Goal: Transaction & Acquisition: Purchase product/service

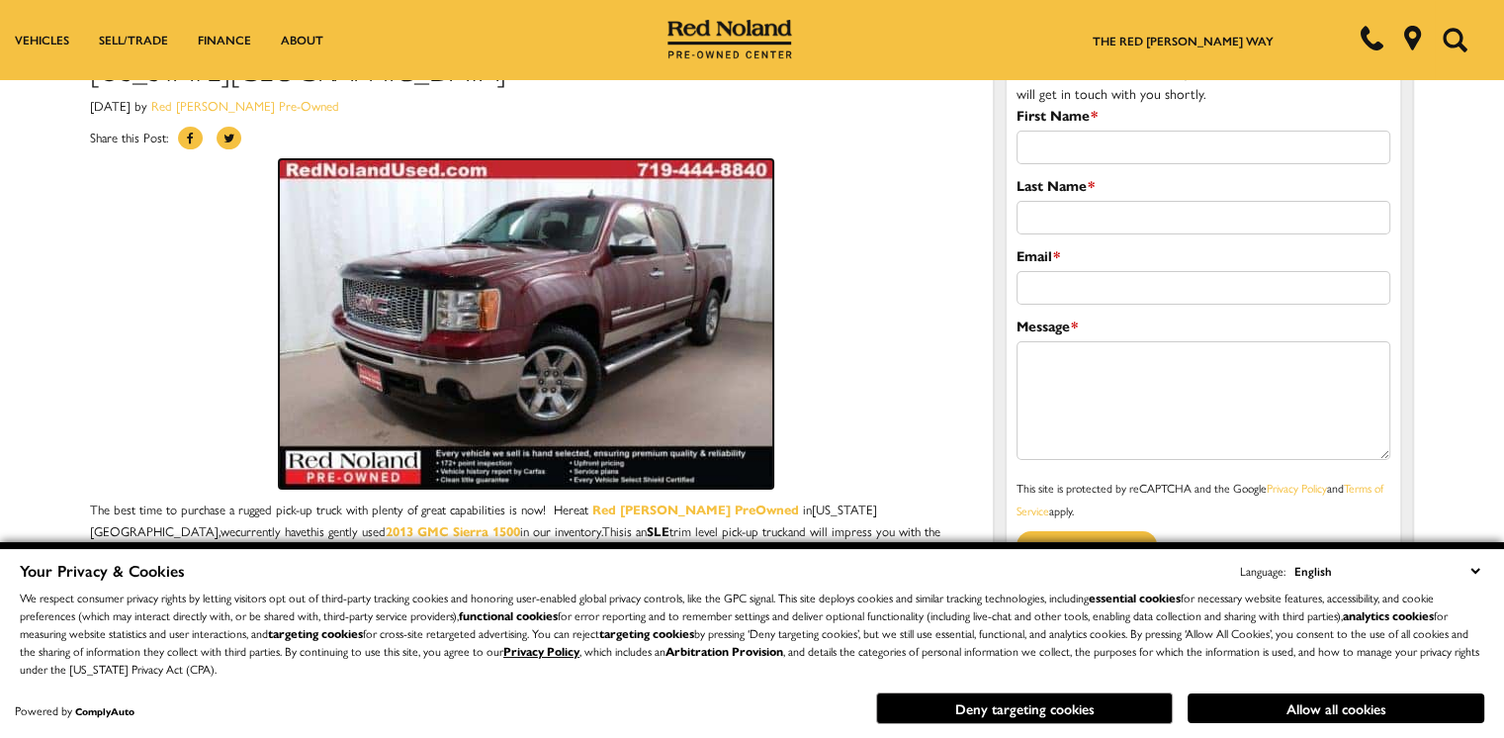
click at [747, 278] on img at bounding box center [526, 323] width 495 height 329
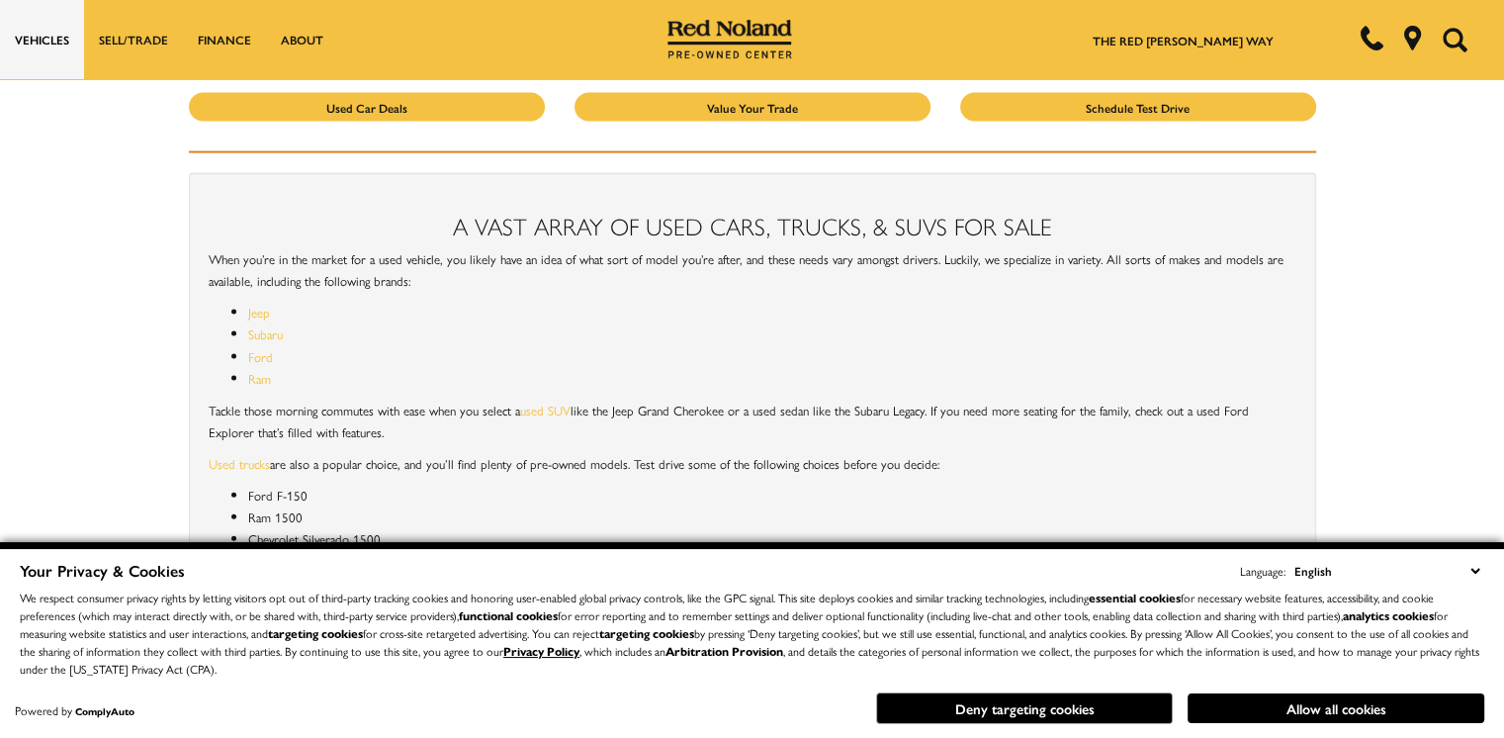
scroll to position [4648, 0]
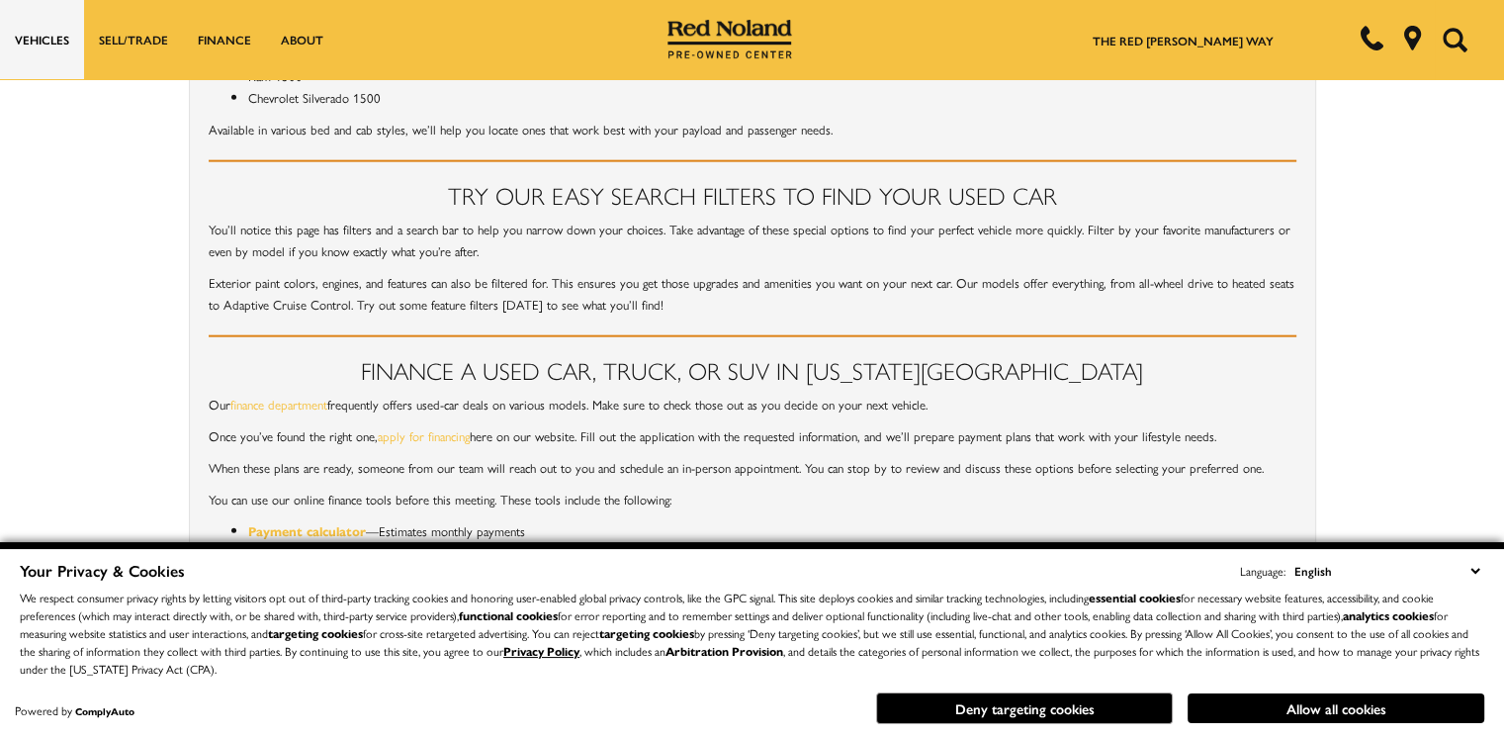
click at [1472, 568] on select "English Spanish / Español English / United Kingdom Korean / 한국어 Vietnamese / Ti…" at bounding box center [1387, 571] width 195 height 22
click at [1199, 574] on p "Now that you have those numbers in front of you, you’ll feel more informed to d…" at bounding box center [753, 585] width 1088 height 22
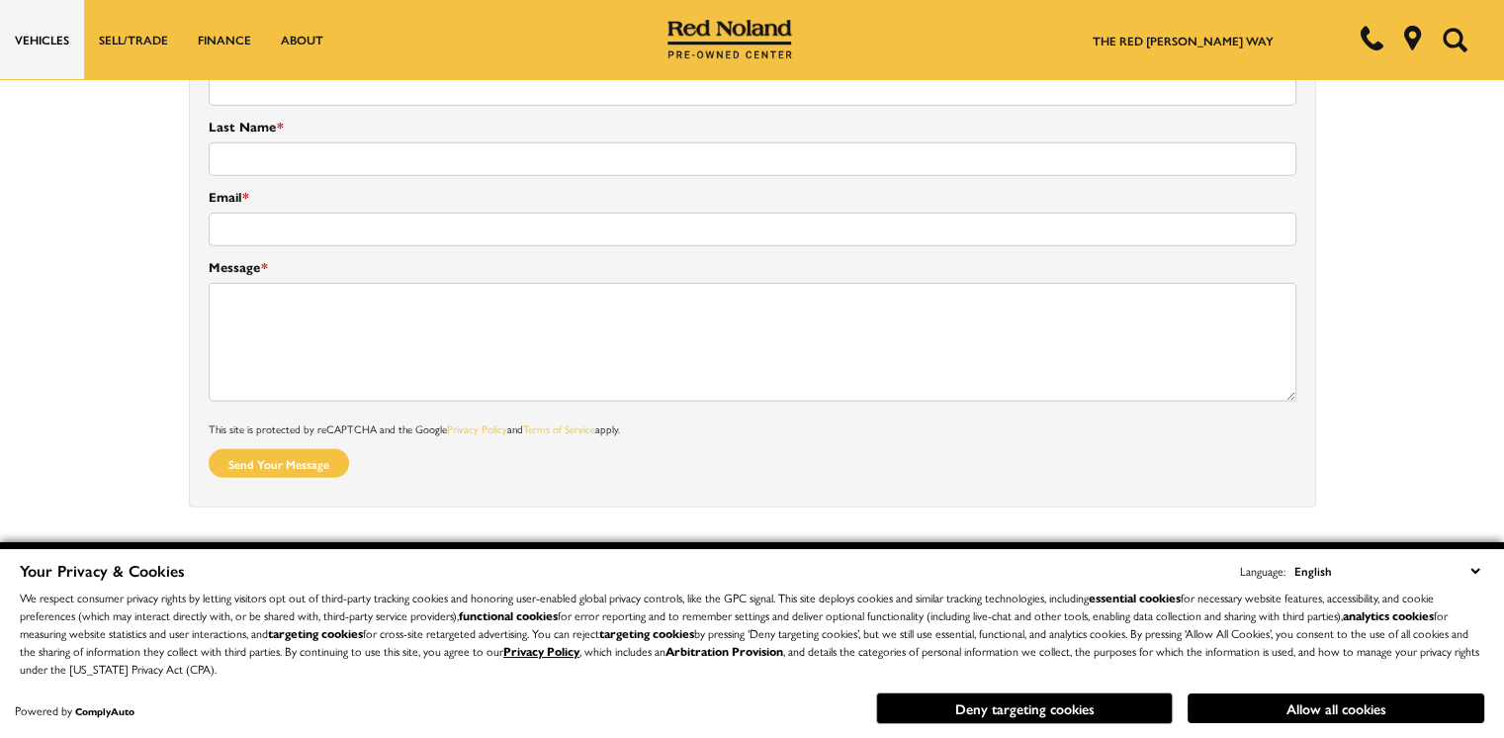
scroll to position [5539, 0]
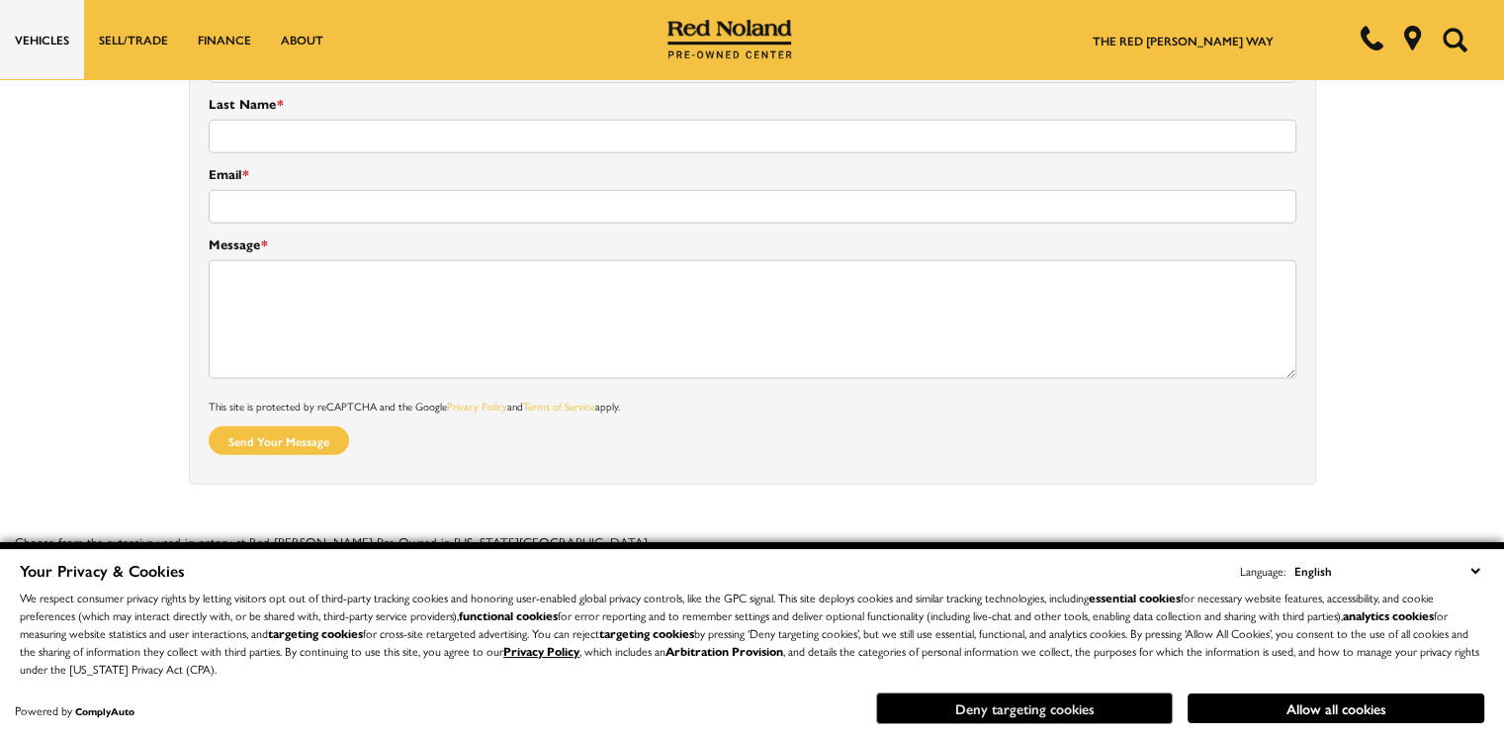
click at [1017, 703] on button "Deny targeting cookies" at bounding box center [1024, 708] width 297 height 32
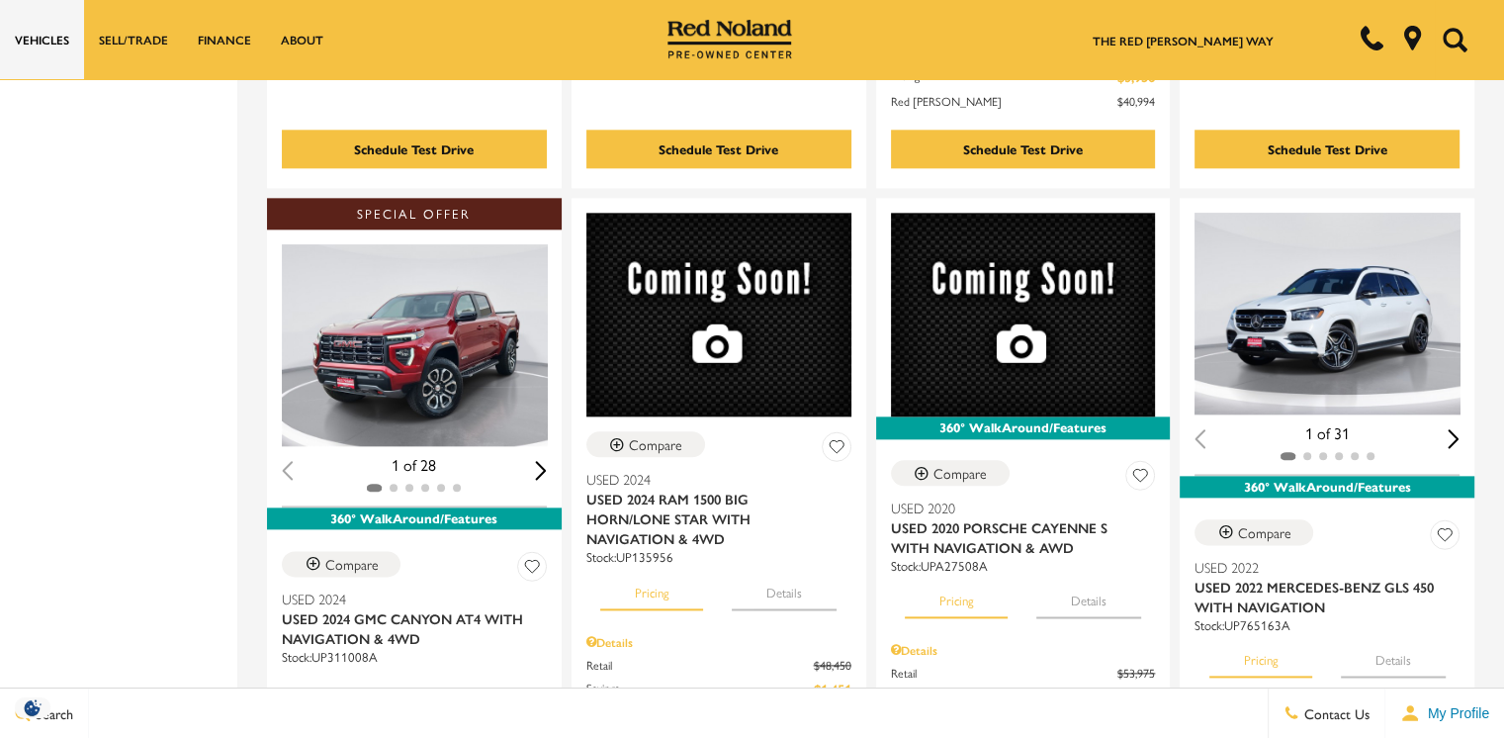
scroll to position [2255, 0]
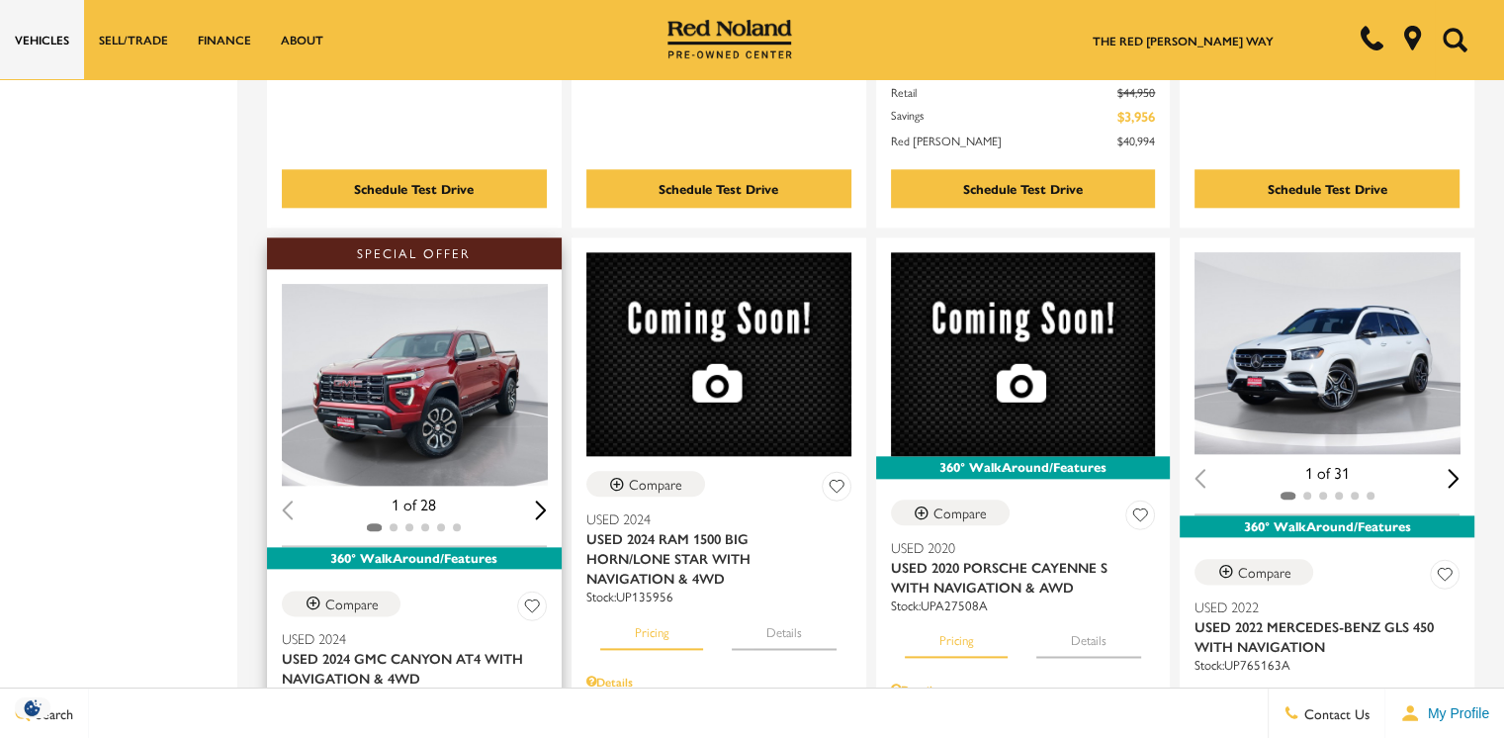
click at [547, 500] on div "Next slide" at bounding box center [541, 509] width 12 height 19
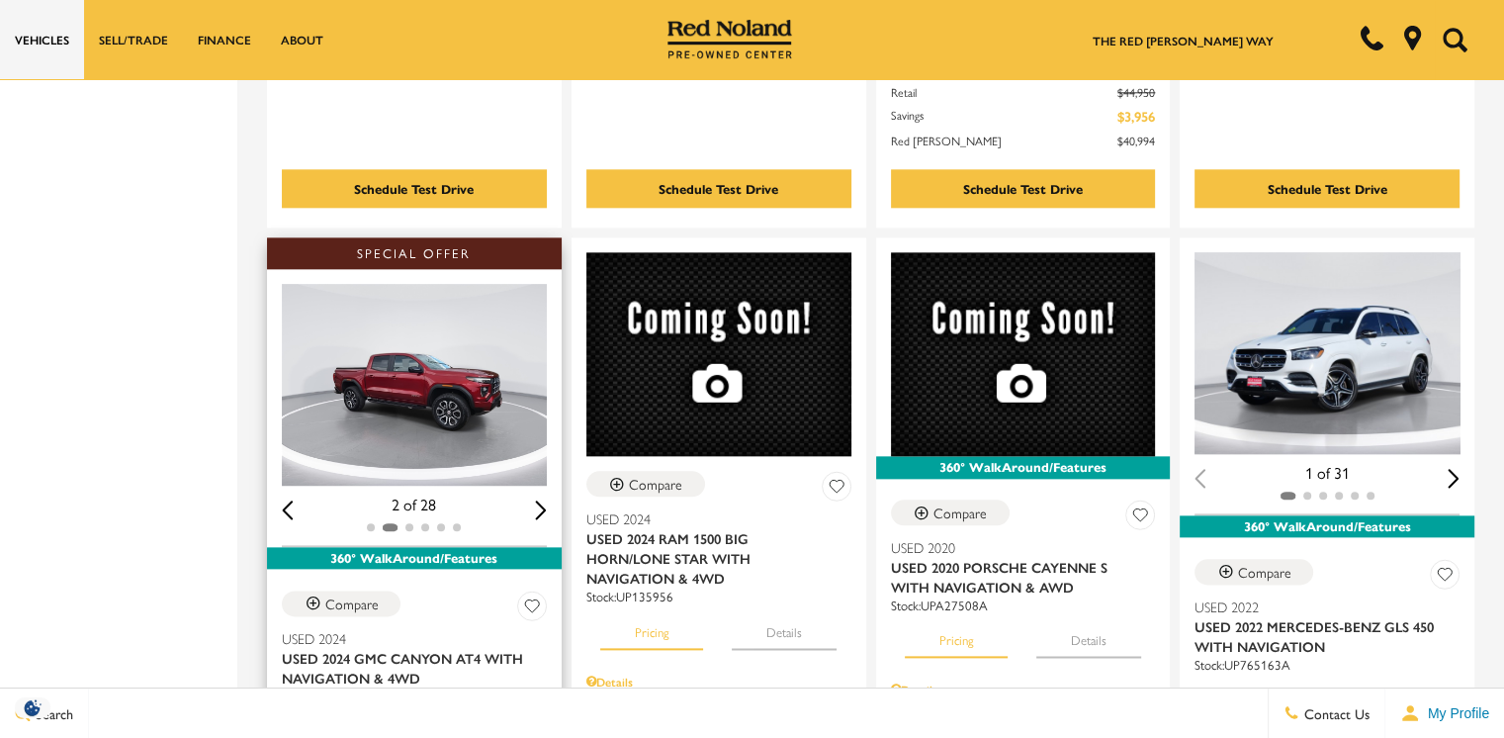
click at [547, 500] on div "Next slide" at bounding box center [541, 509] width 12 height 19
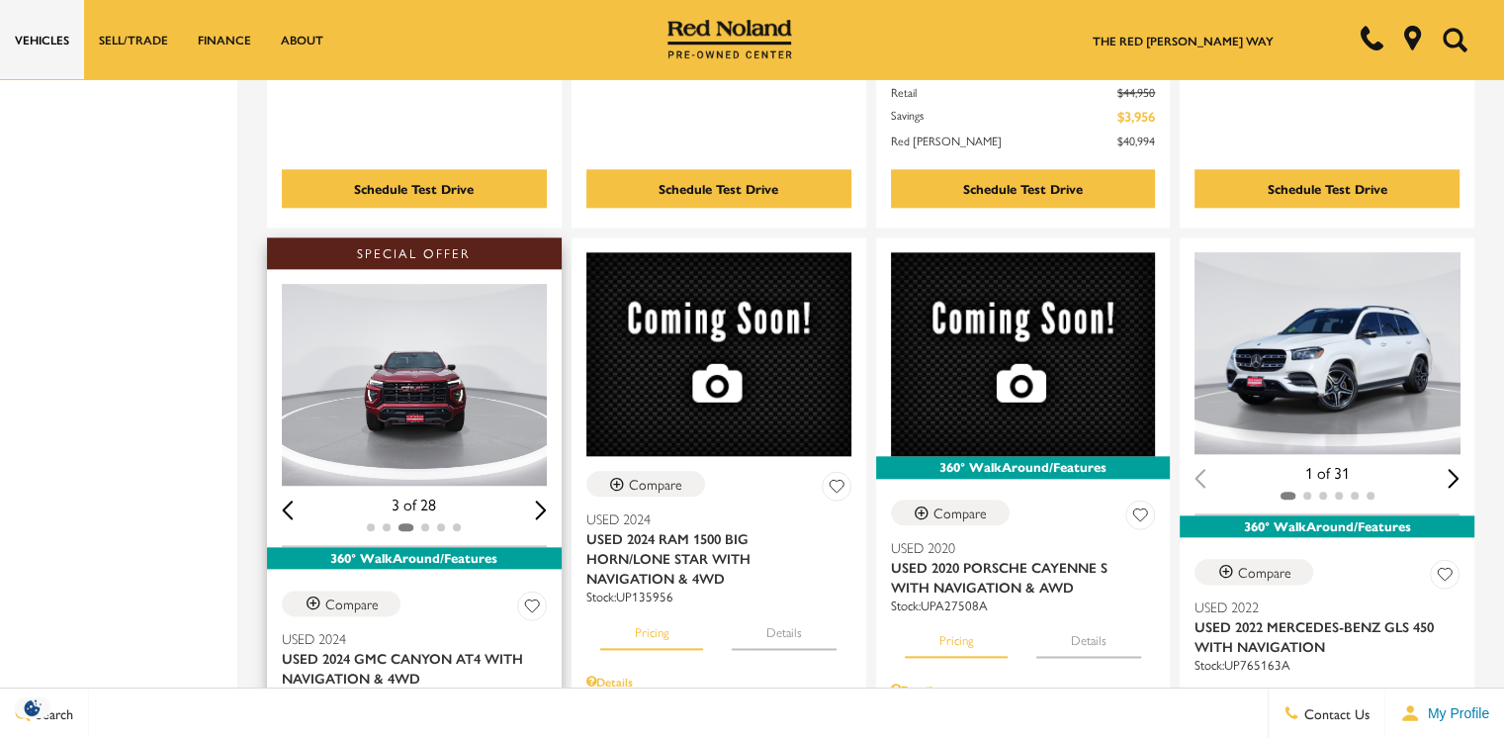
click at [547, 500] on div "Next slide" at bounding box center [541, 509] width 12 height 19
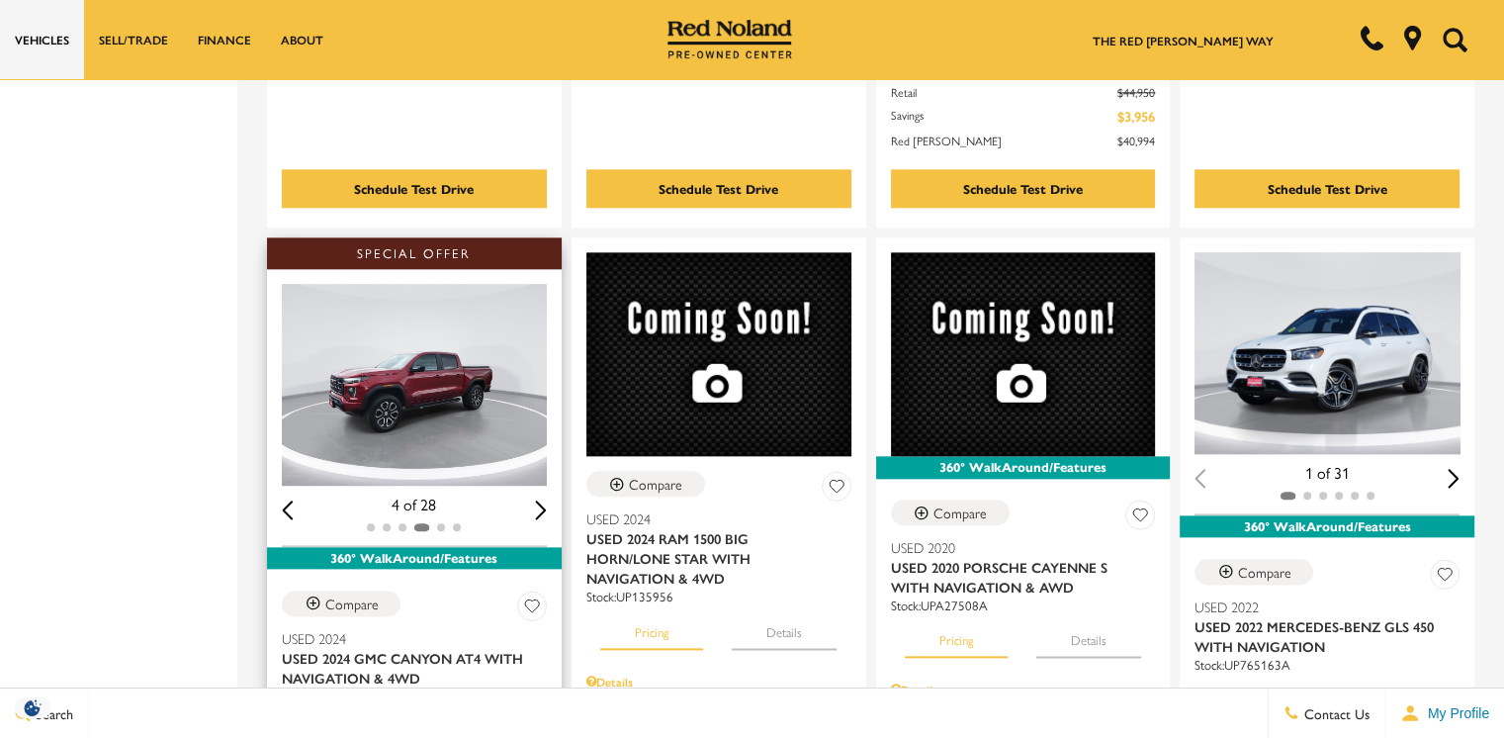
click at [547, 500] on div "Next slide" at bounding box center [541, 509] width 12 height 19
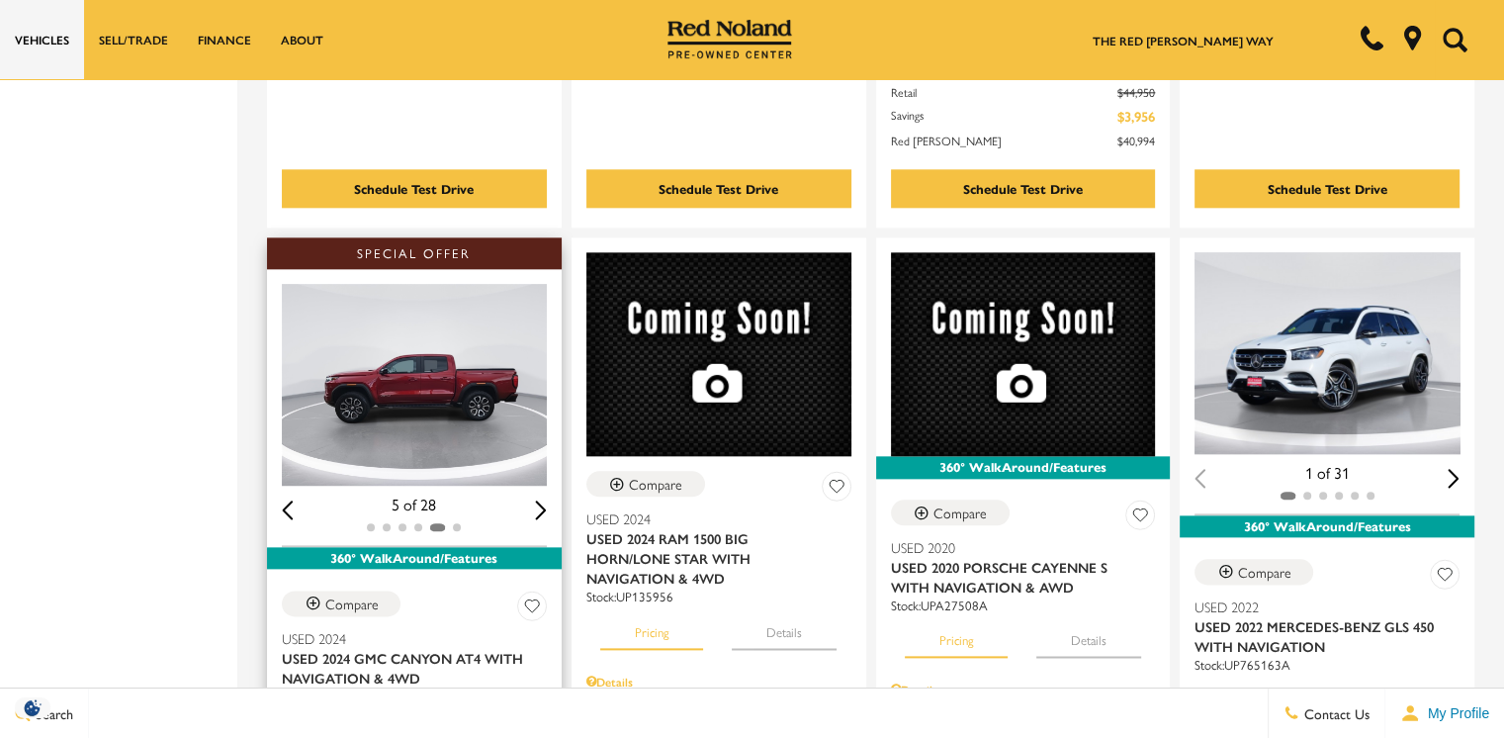
click at [547, 500] on div "Next slide" at bounding box center [541, 509] width 12 height 19
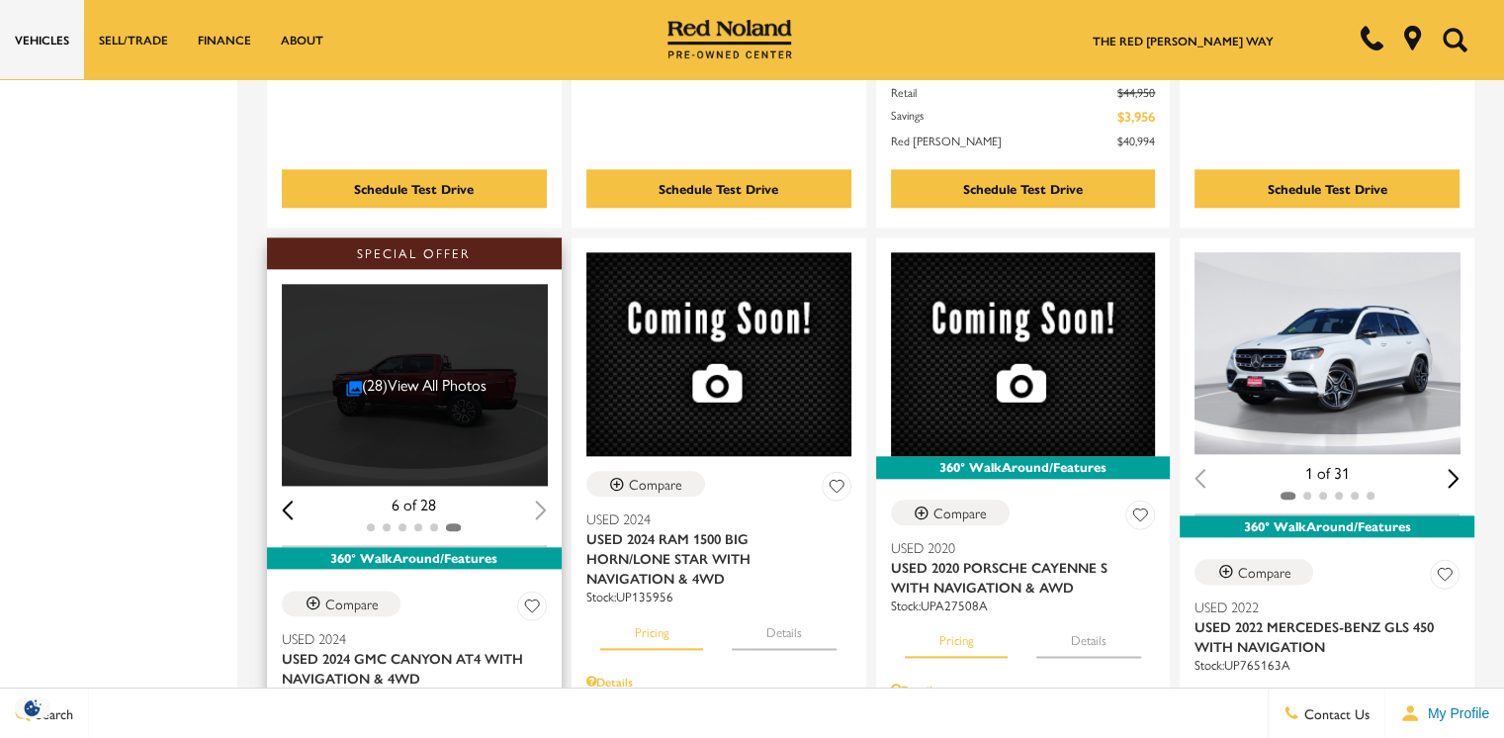
click at [547, 494] on div "6 of 28" at bounding box center [414, 505] width 265 height 22
click at [506, 381] on div "(28) View All Photos" at bounding box center [416, 385] width 269 height 202
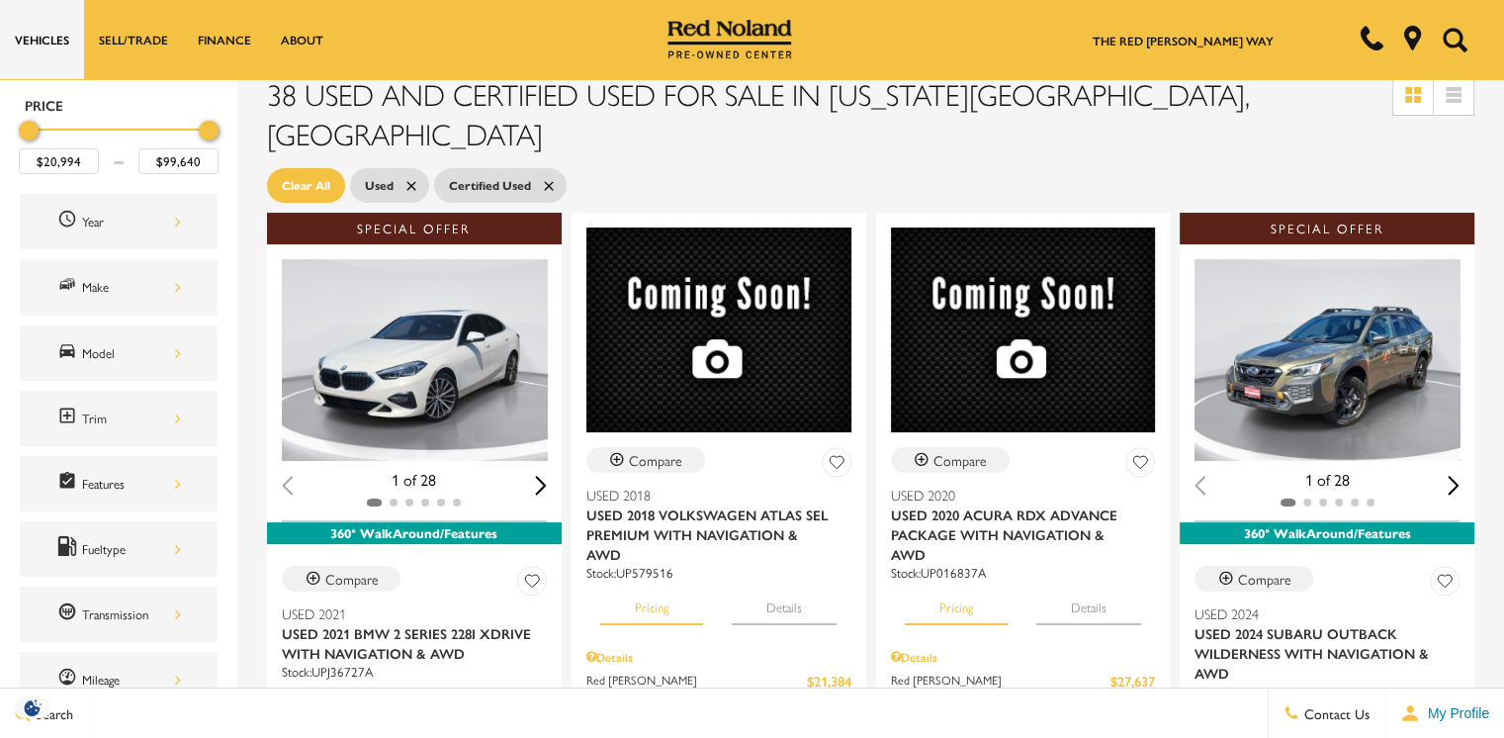
scroll to position [0, 0]
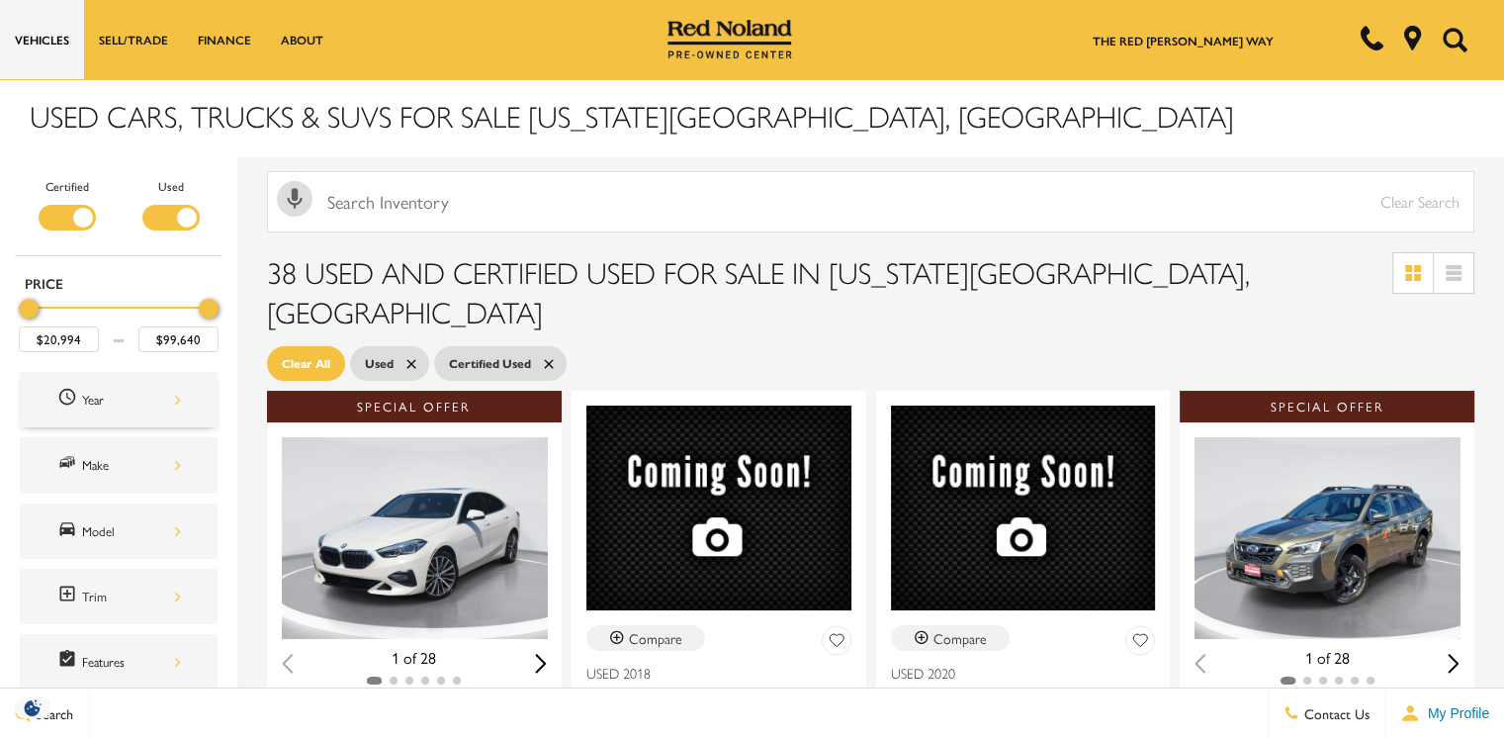
click at [178, 400] on div "Year" at bounding box center [131, 400] width 99 height 22
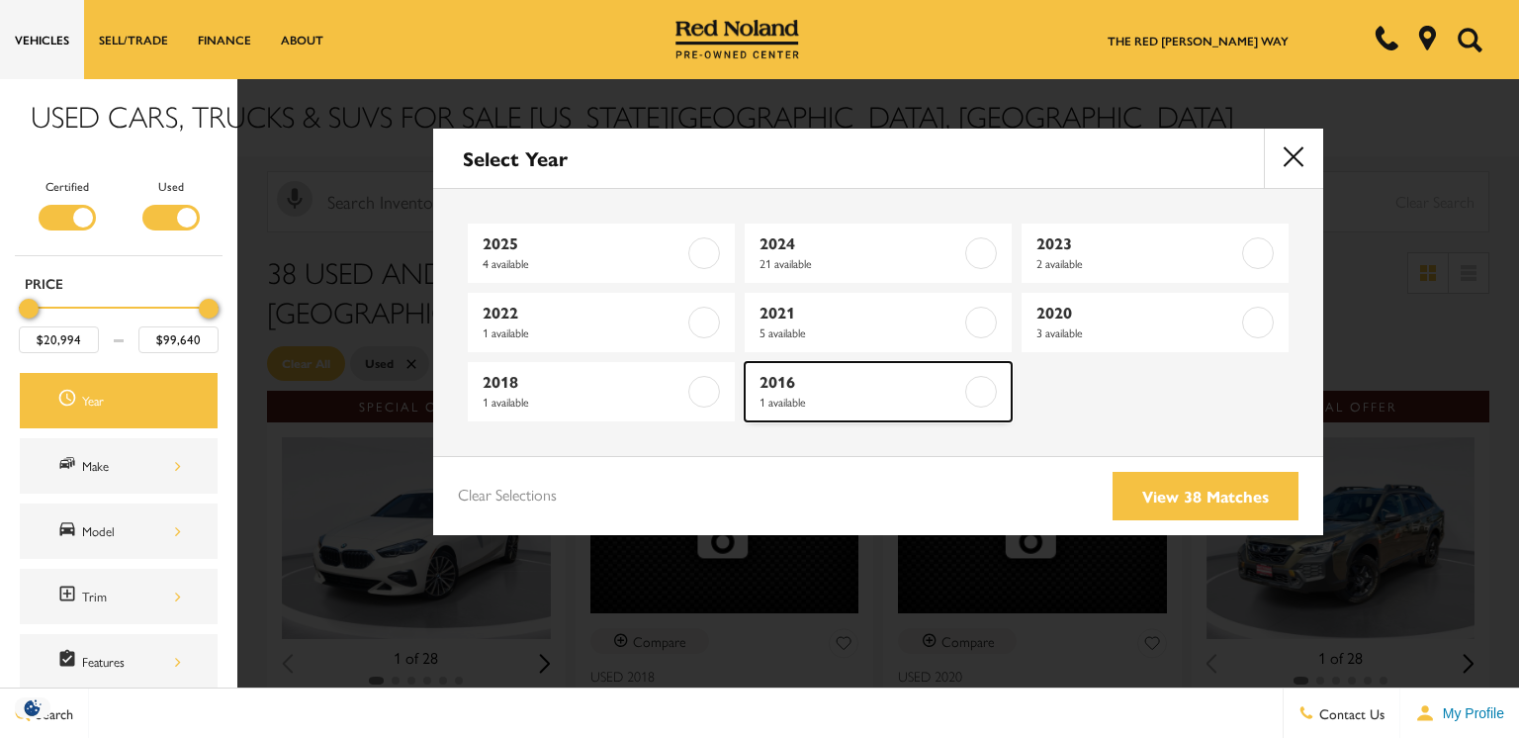
click at [819, 399] on span "1 available" at bounding box center [861, 402] width 202 height 20
type input "$39,949"
checkbox input "true"
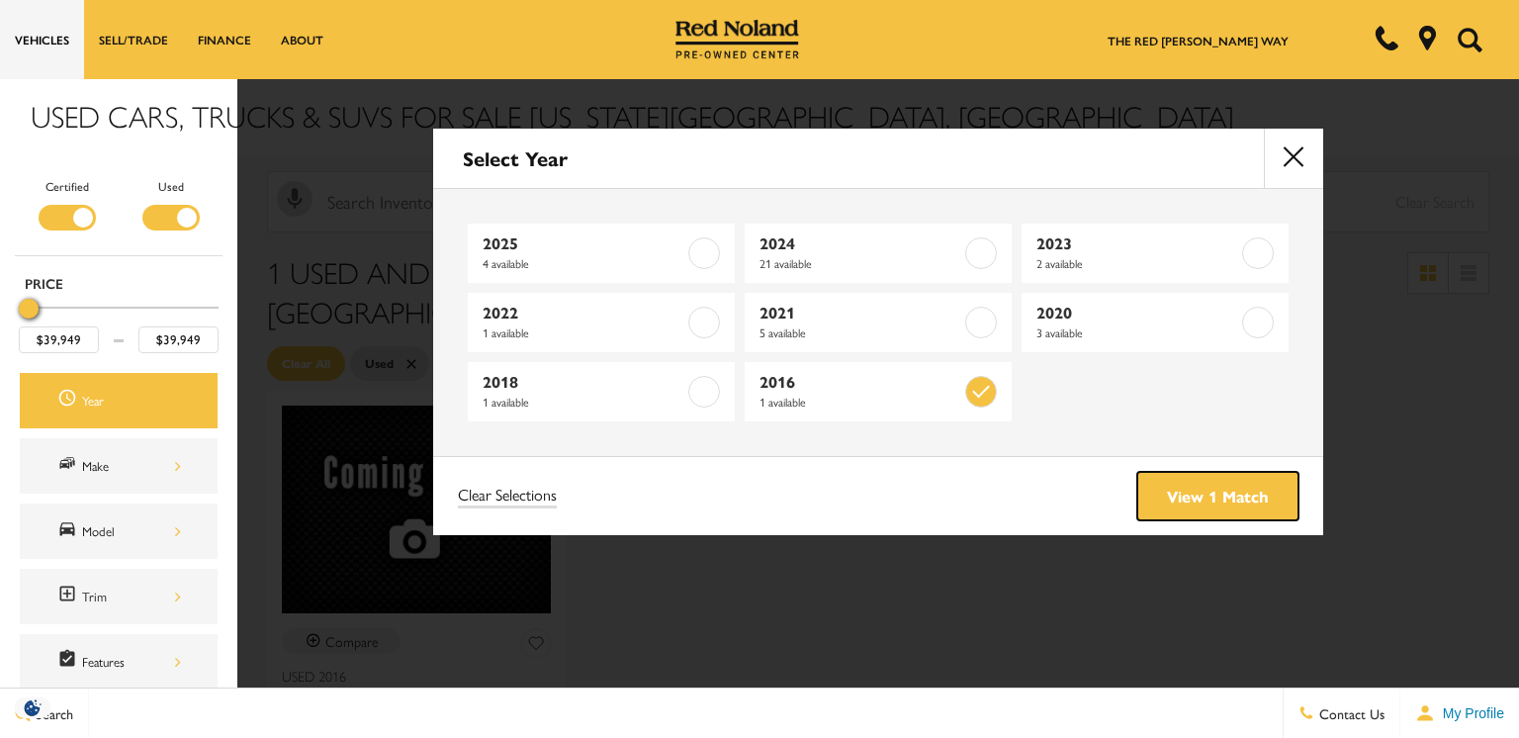
click at [1174, 493] on link "View 1 Match" at bounding box center [1217, 496] width 161 height 48
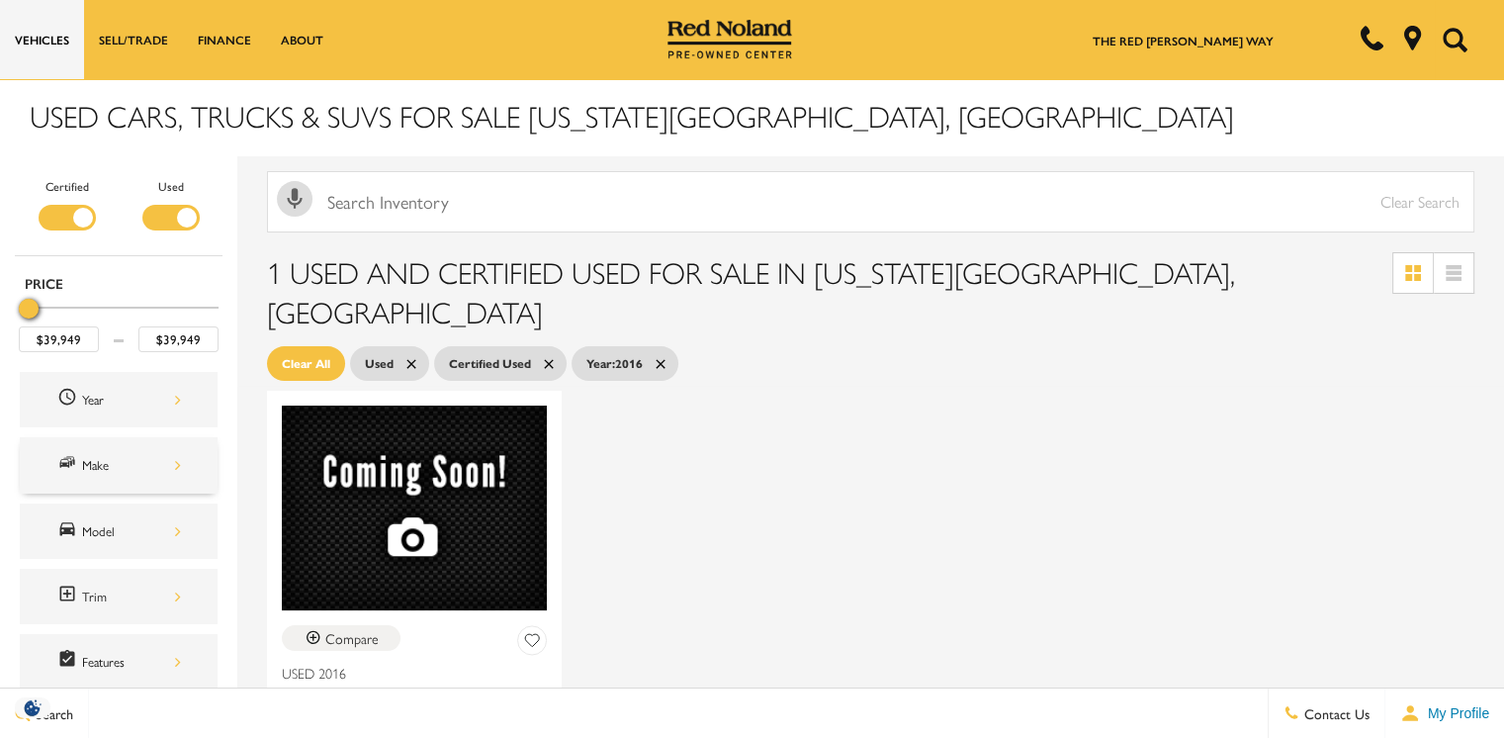
click at [156, 463] on div "Make" at bounding box center [131, 465] width 99 height 22
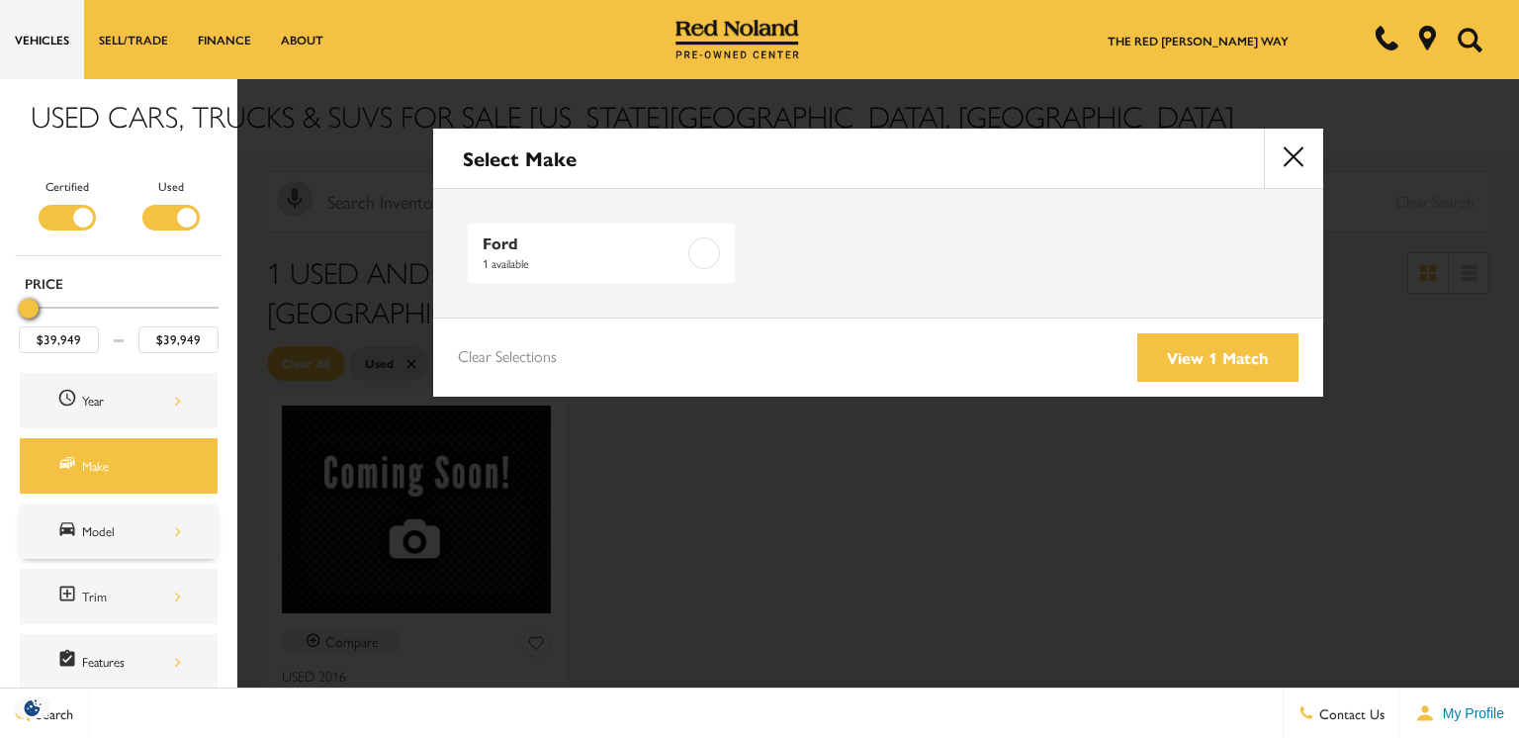
click at [132, 526] on div "Model" at bounding box center [131, 531] width 99 height 22
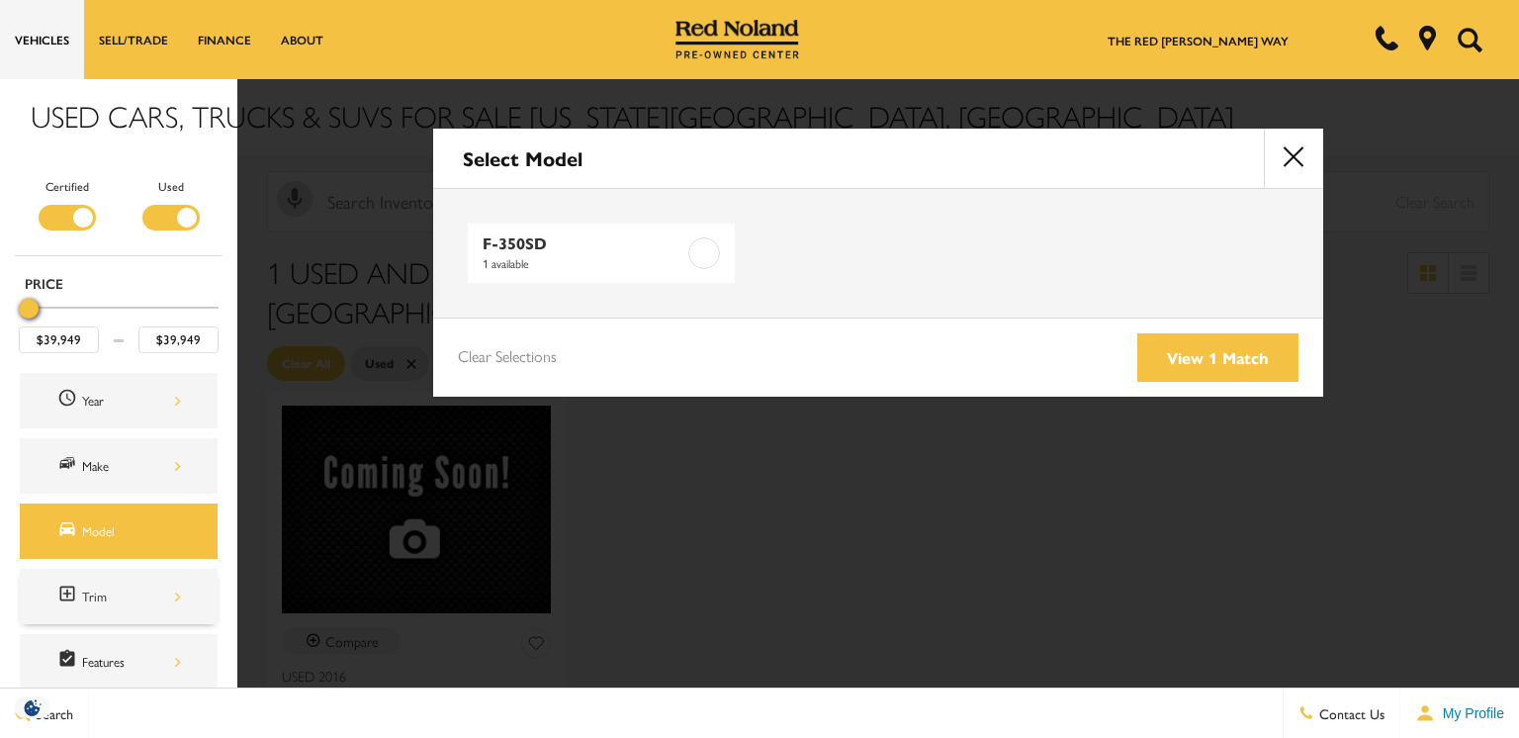
click at [139, 604] on div "Trim" at bounding box center [131, 597] width 99 height 22
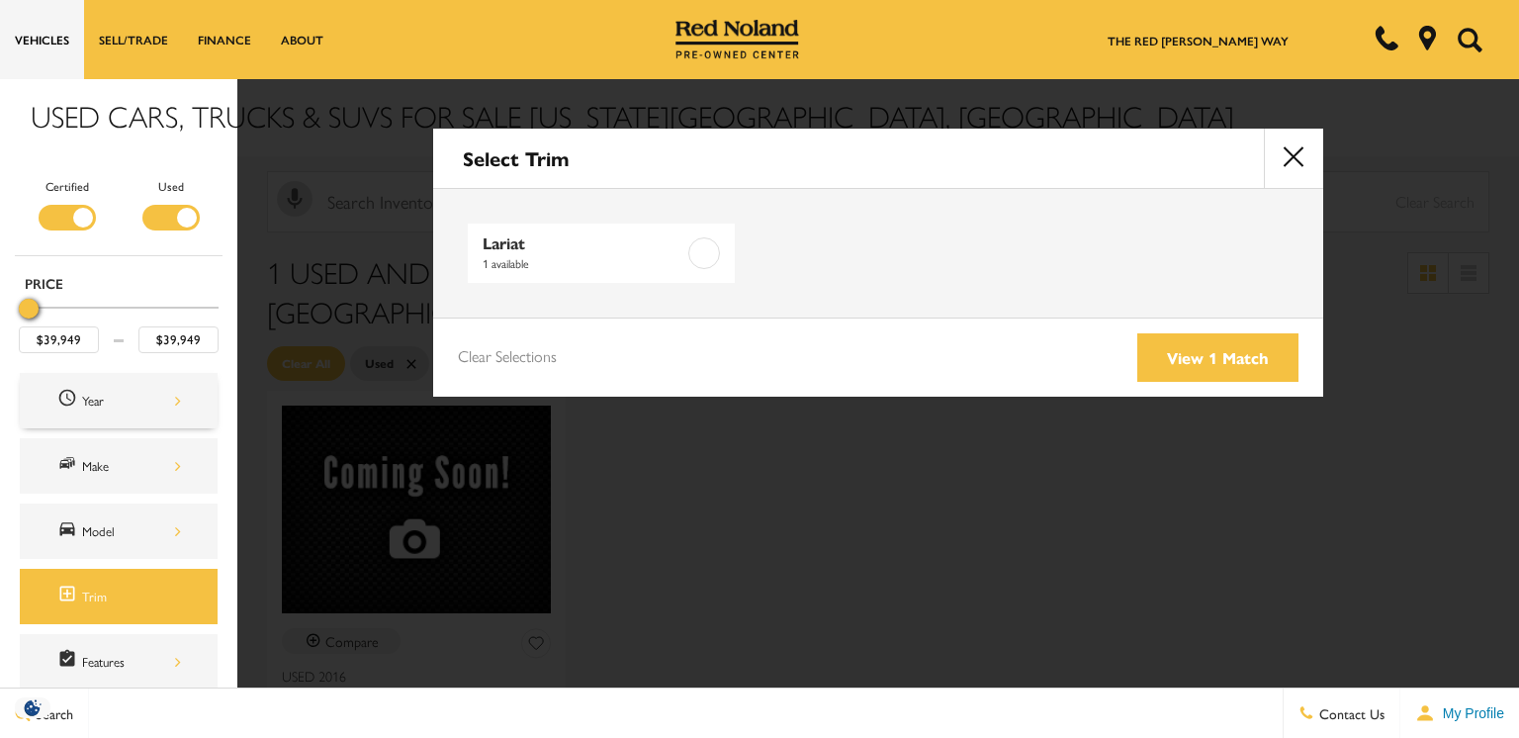
click at [110, 412] on div "Year" at bounding box center [119, 400] width 198 height 55
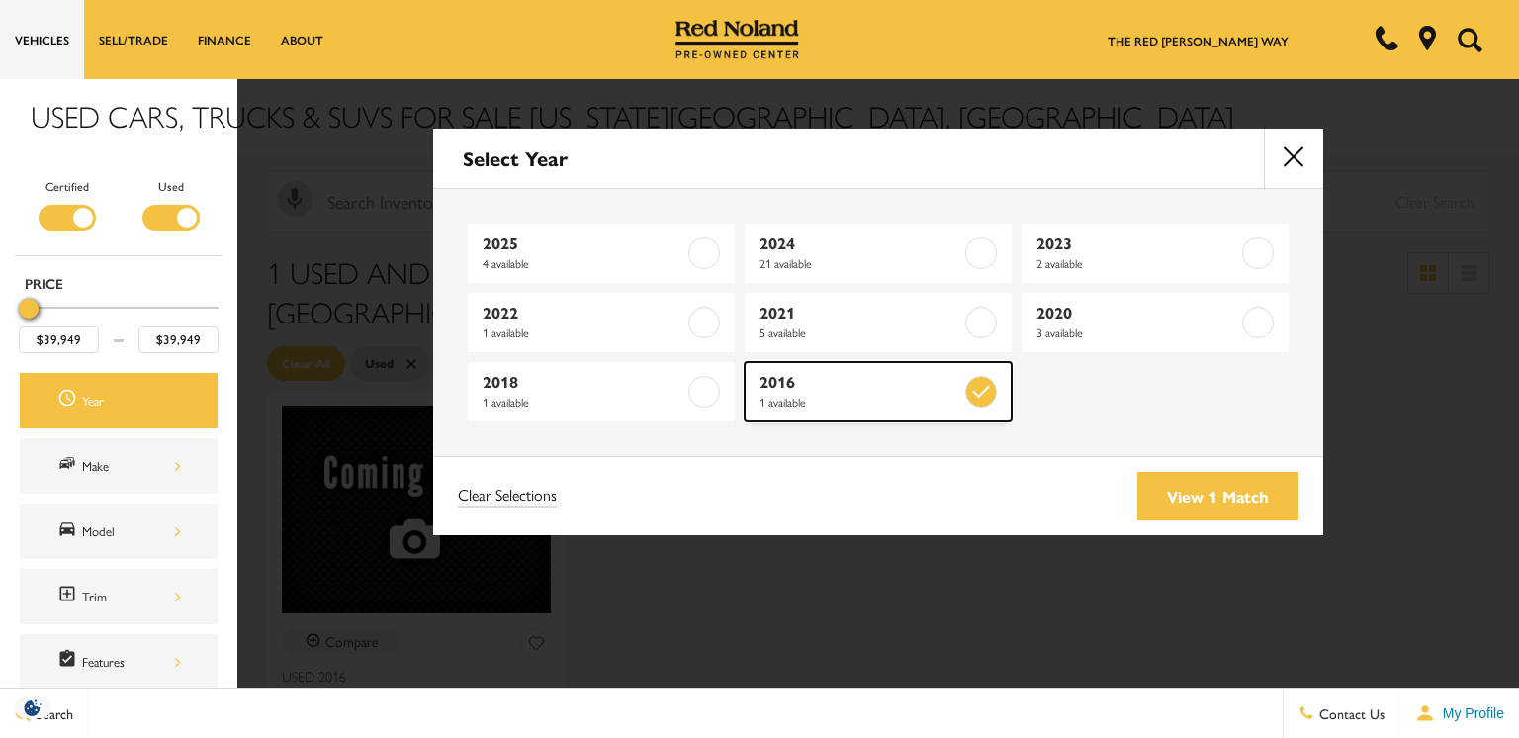
click at [914, 393] on span "1 available" at bounding box center [861, 402] width 202 height 20
type input "$20,994"
type input "$99,640"
checkbox input "false"
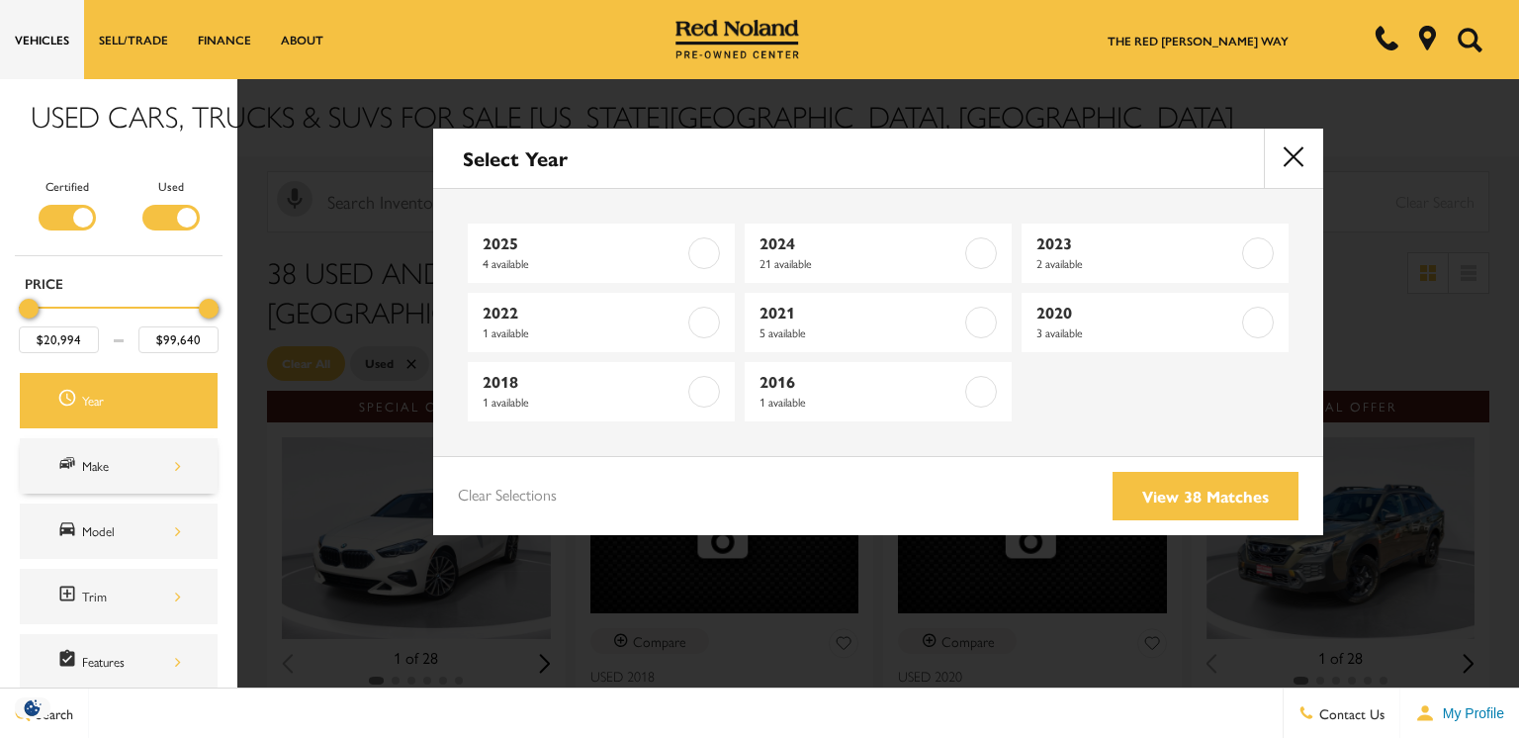
click at [177, 464] on div "Make" at bounding box center [131, 466] width 99 height 22
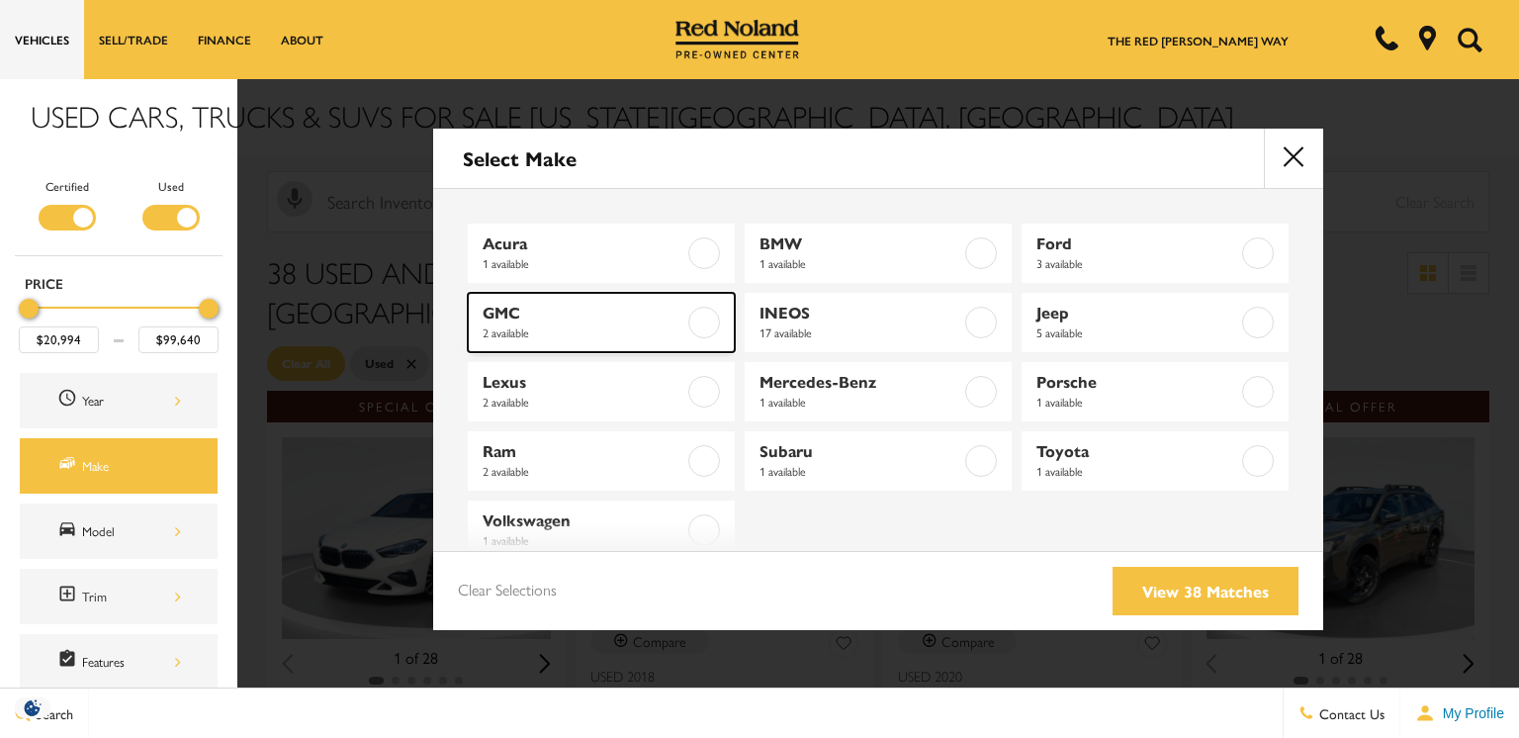
click at [563, 325] on span "2 available" at bounding box center [584, 332] width 202 height 20
type input "$43,899"
type input "$57,399"
checkbox input "true"
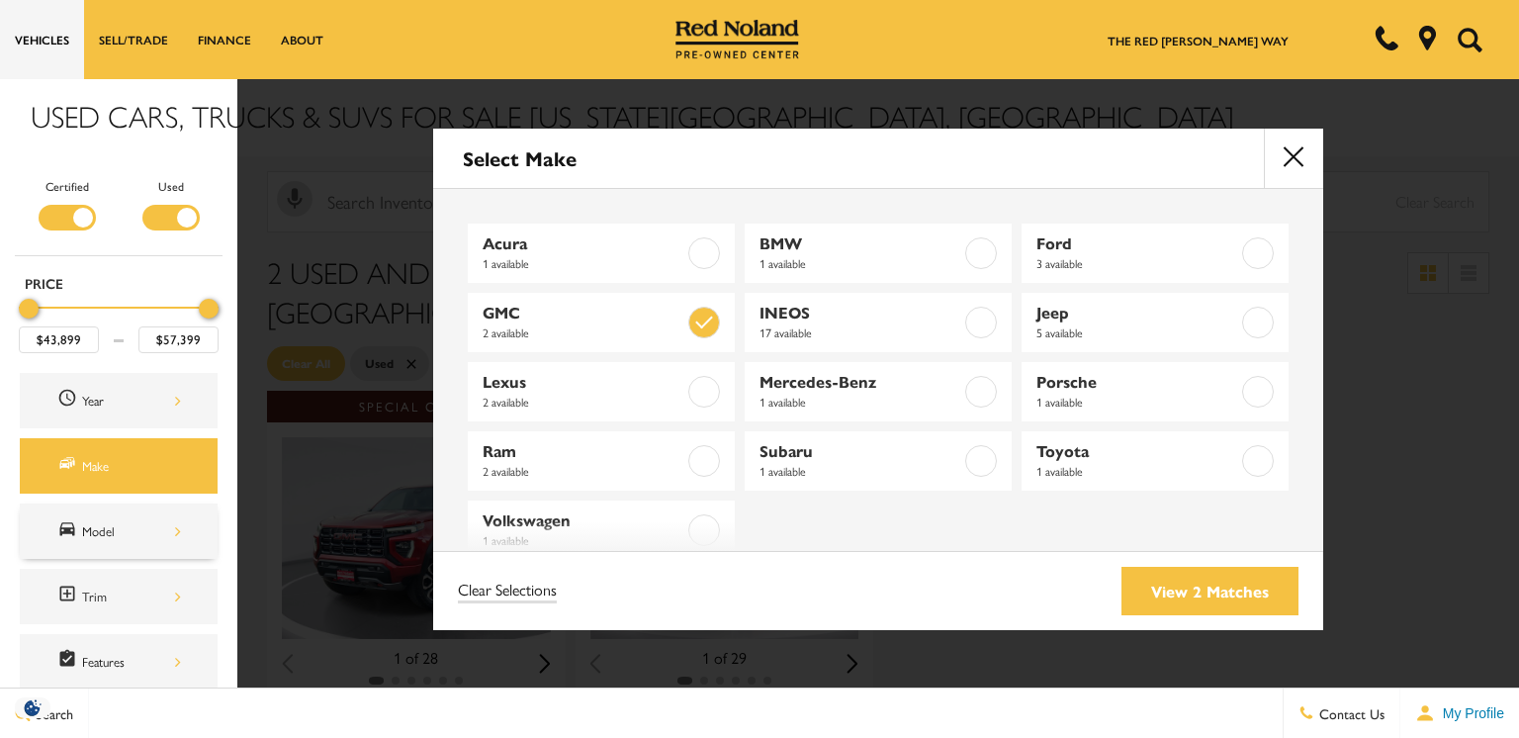
click at [158, 525] on div "Model" at bounding box center [131, 531] width 99 height 22
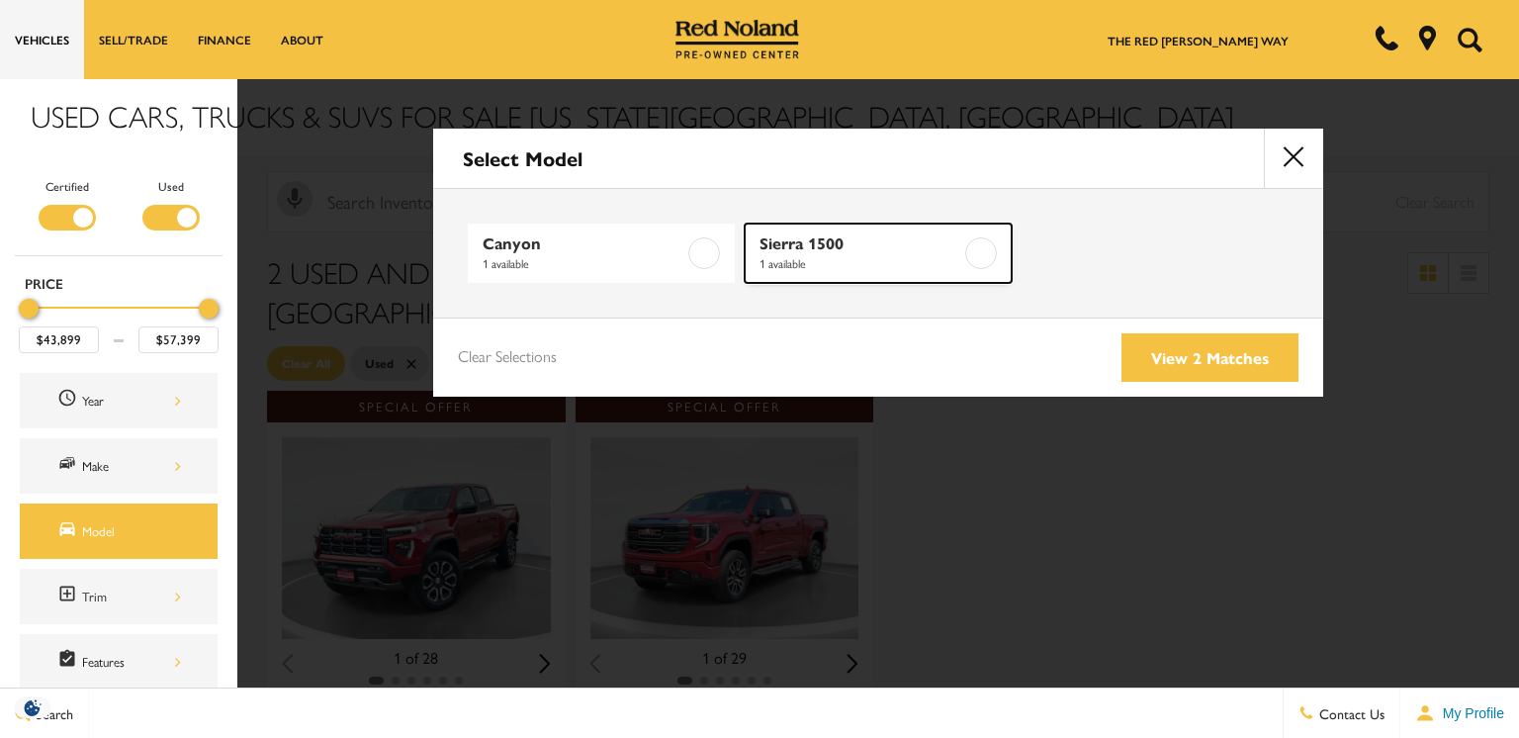
click at [936, 256] on span "1 available" at bounding box center [861, 263] width 202 height 20
type input "$57,399"
checkbox input "true"
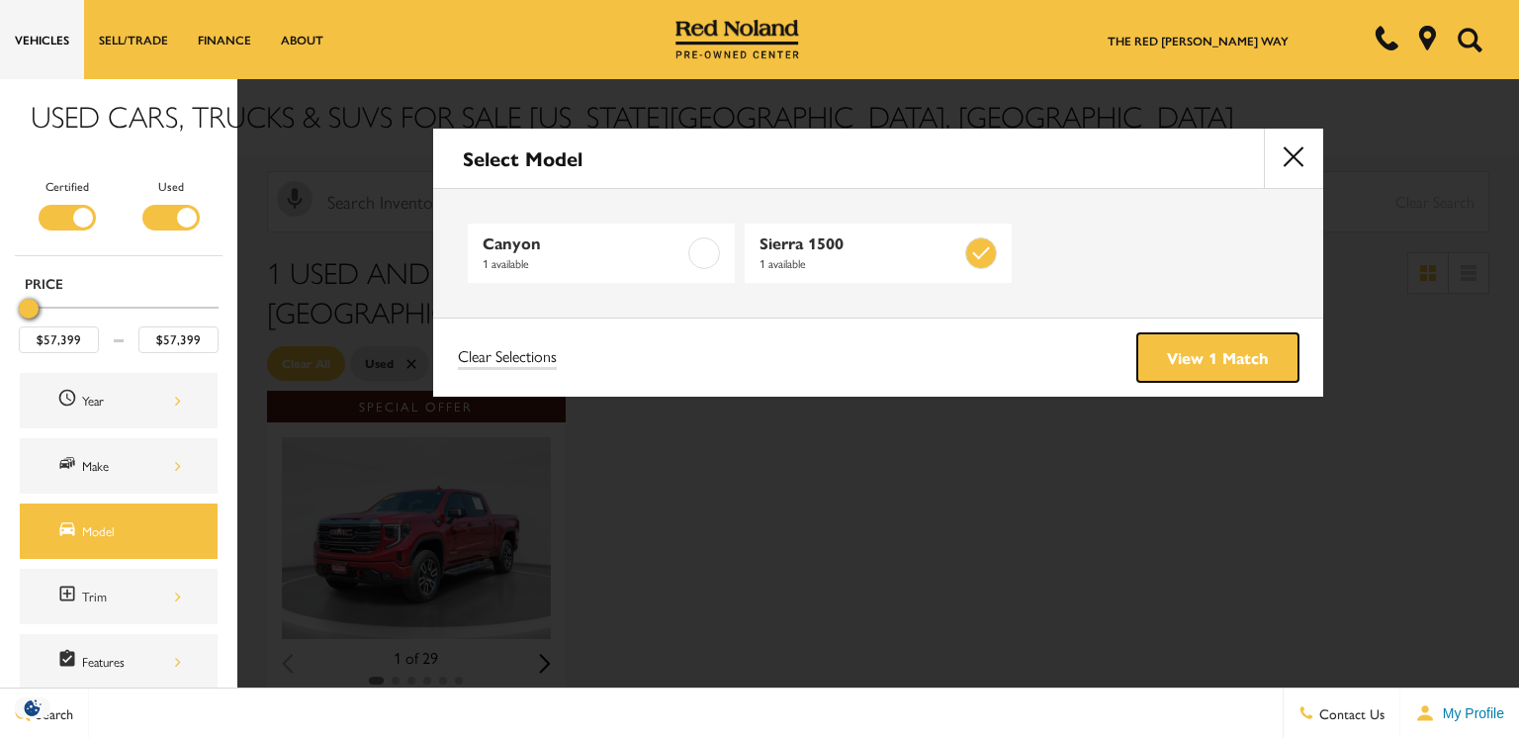
click at [1222, 357] on link "View 1 Match" at bounding box center [1217, 357] width 161 height 48
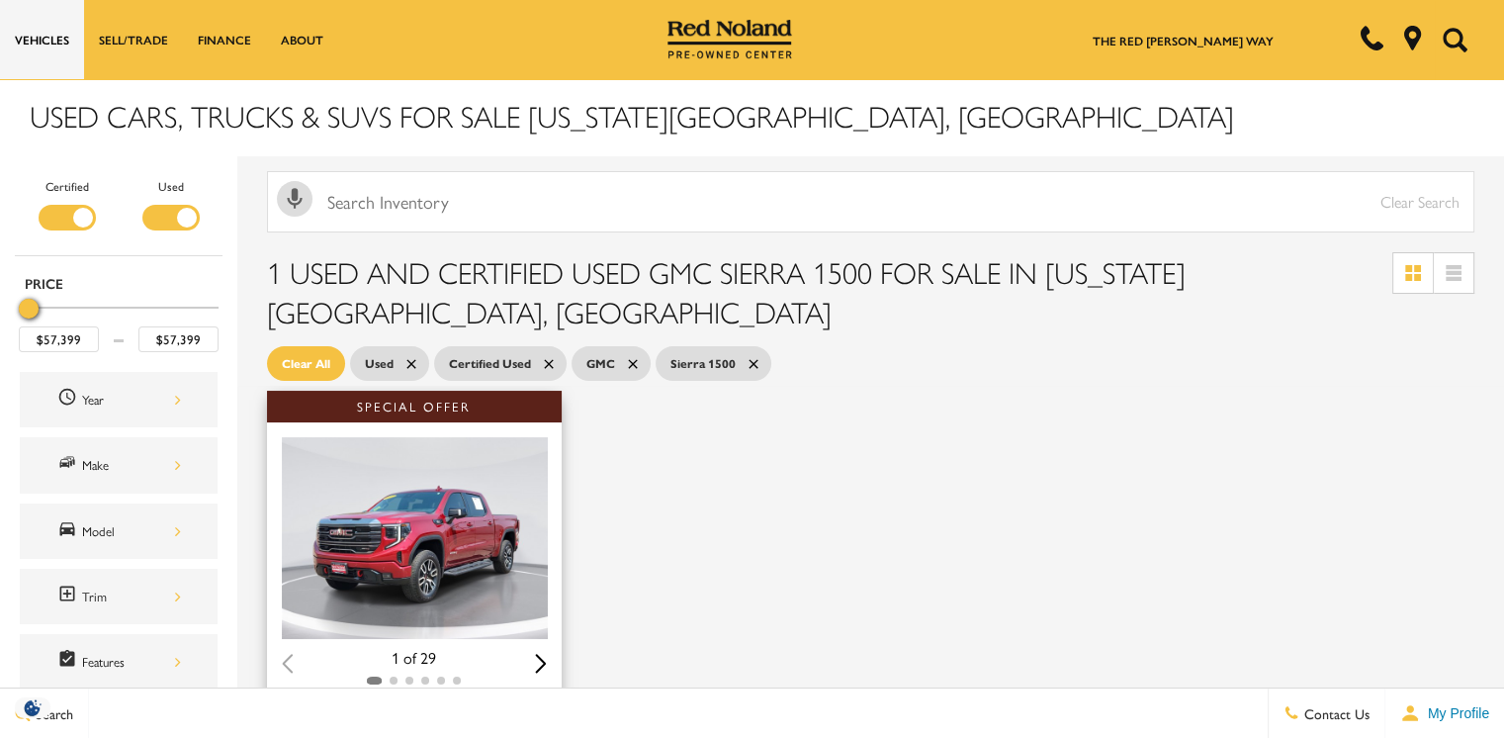
click at [411, 541] on img "1 / 2" at bounding box center [416, 538] width 269 height 202
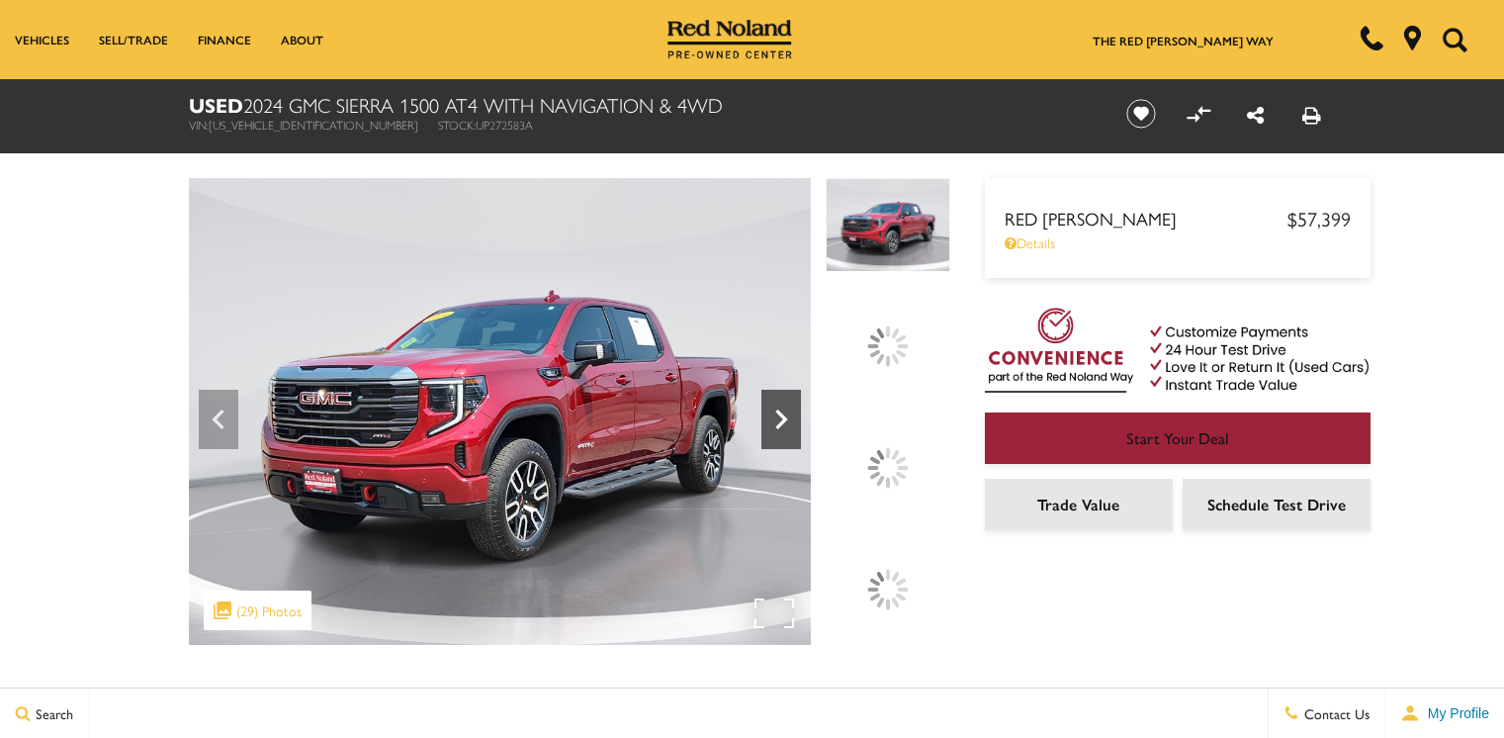
click at [801, 400] on icon at bounding box center [782, 420] width 40 height 40
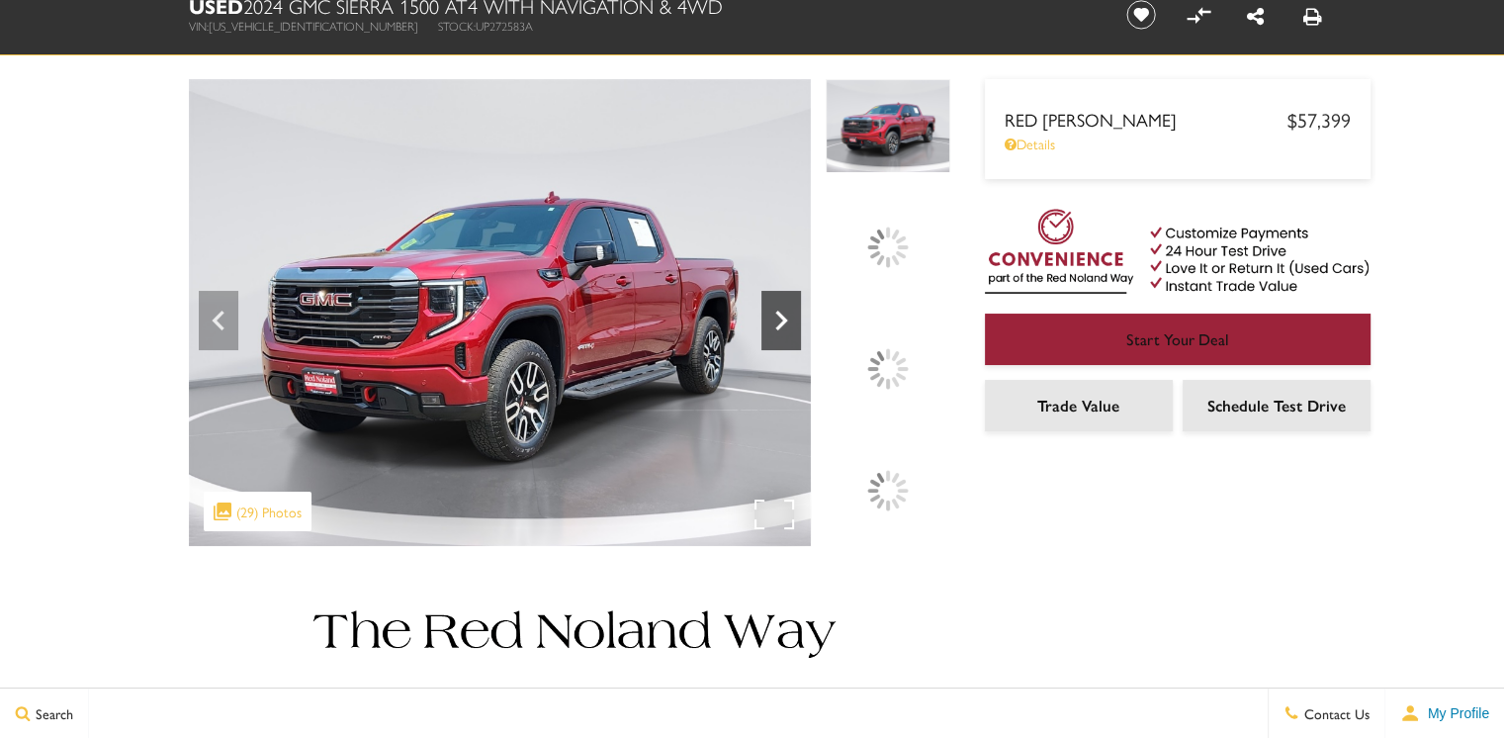
click at [801, 340] on icon at bounding box center [782, 321] width 40 height 40
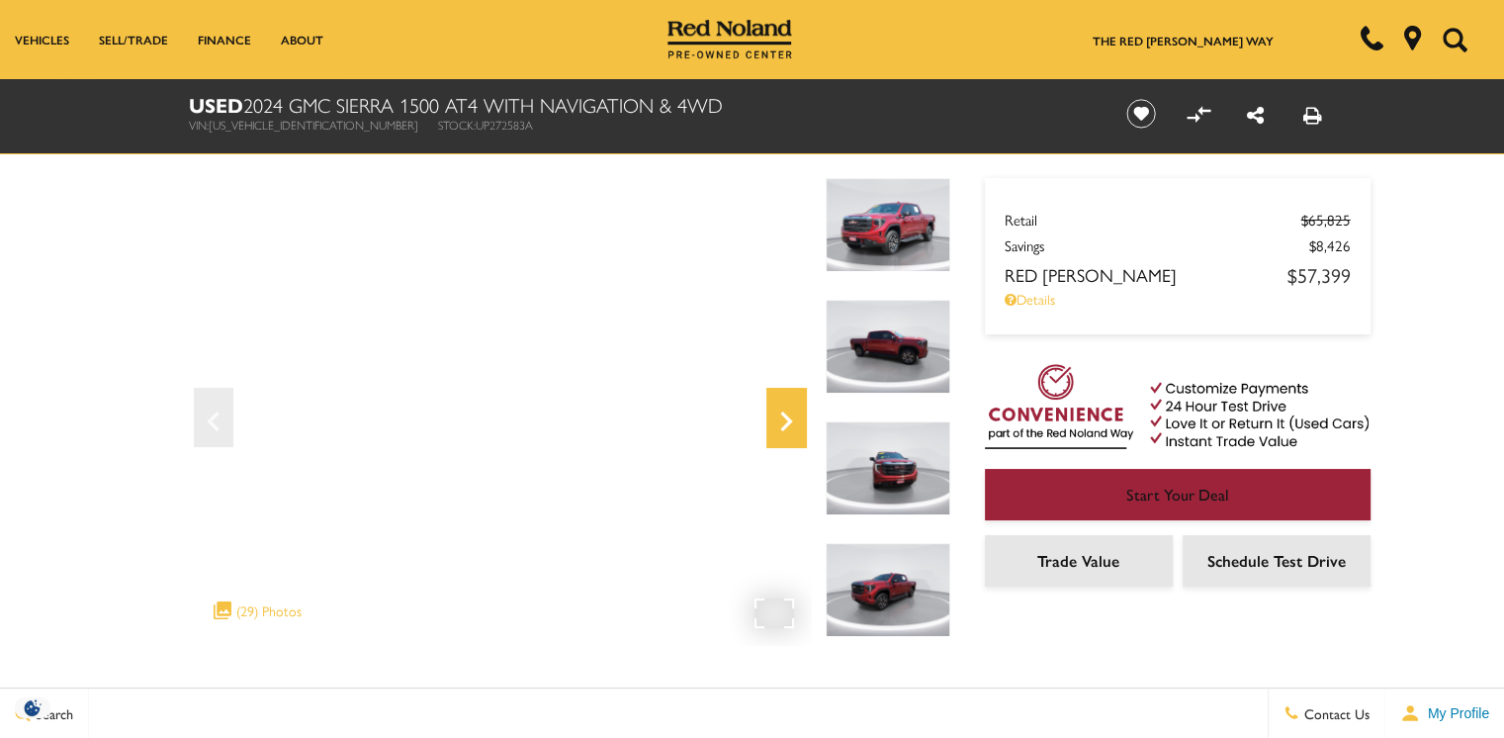
click at [792, 416] on icon "Next" at bounding box center [786, 421] width 40 height 47
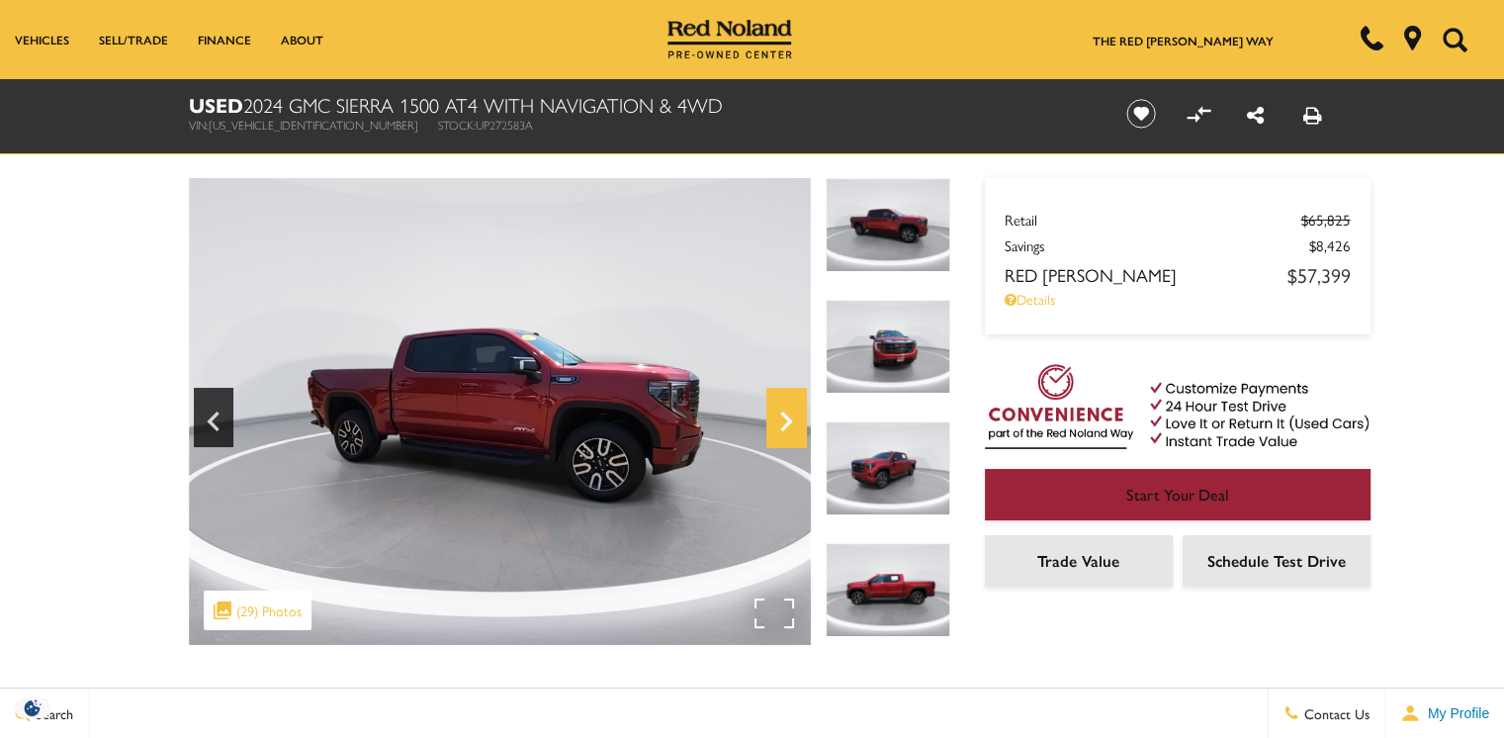
click at [792, 416] on icon "Next" at bounding box center [786, 421] width 40 height 47
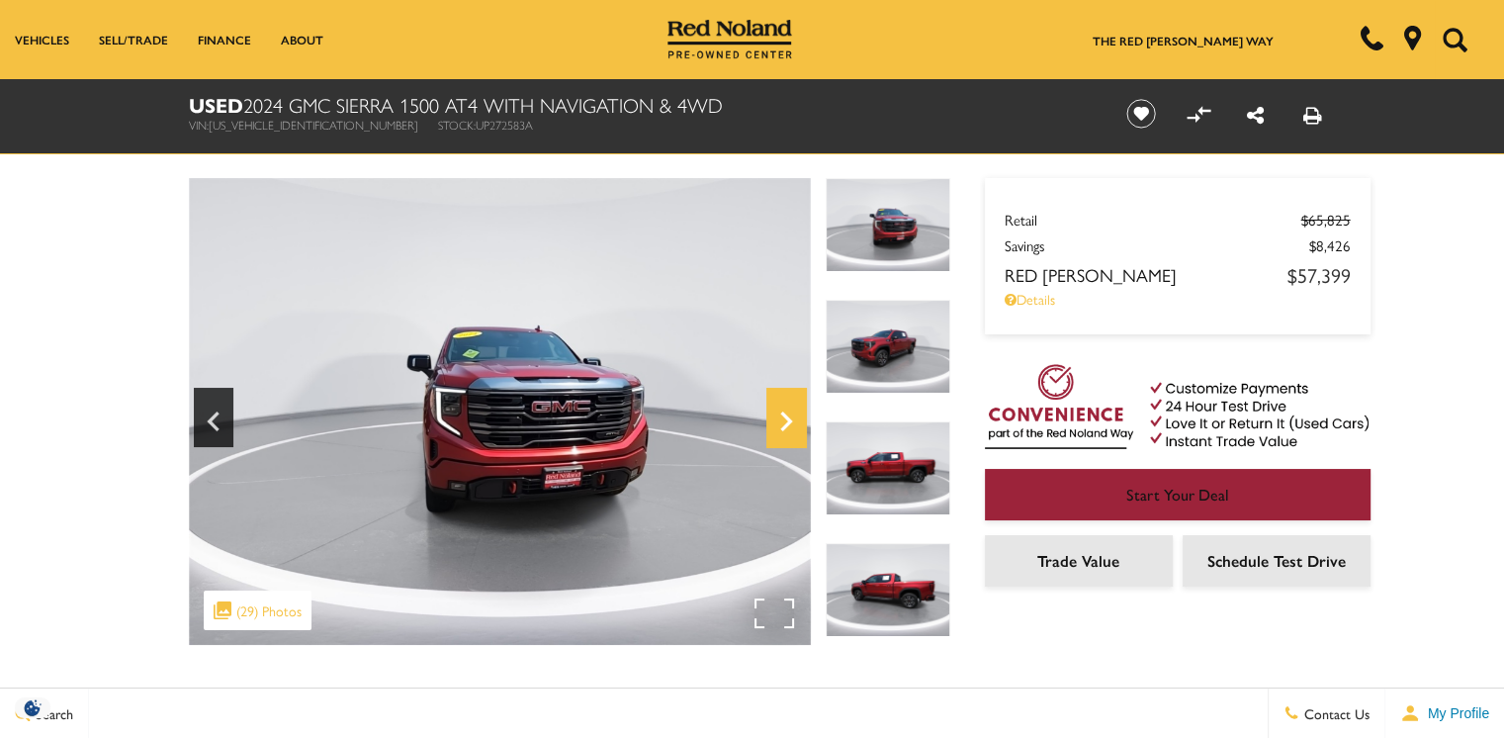
click at [791, 415] on icon "Next" at bounding box center [786, 421] width 40 height 47
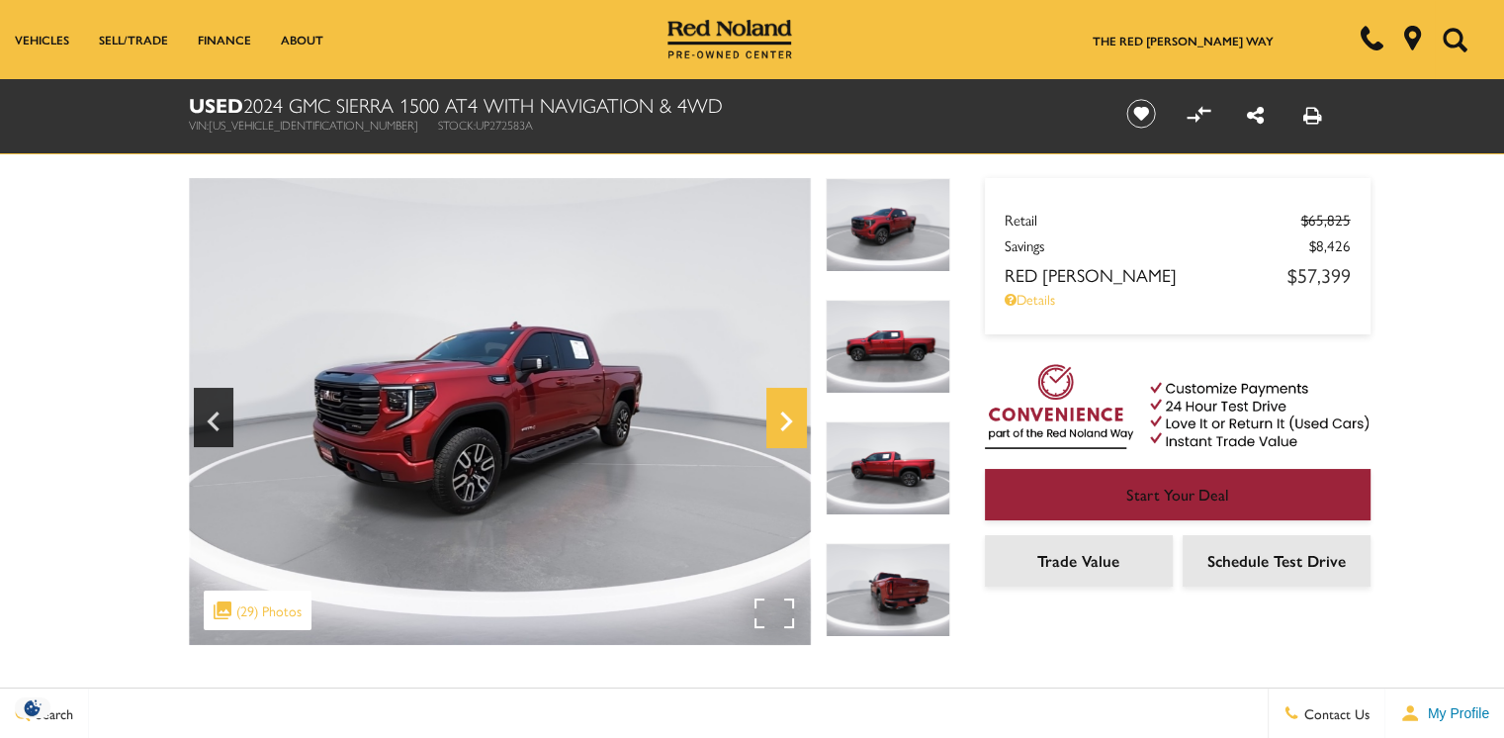
click at [791, 415] on icon "Next" at bounding box center [786, 421] width 40 height 47
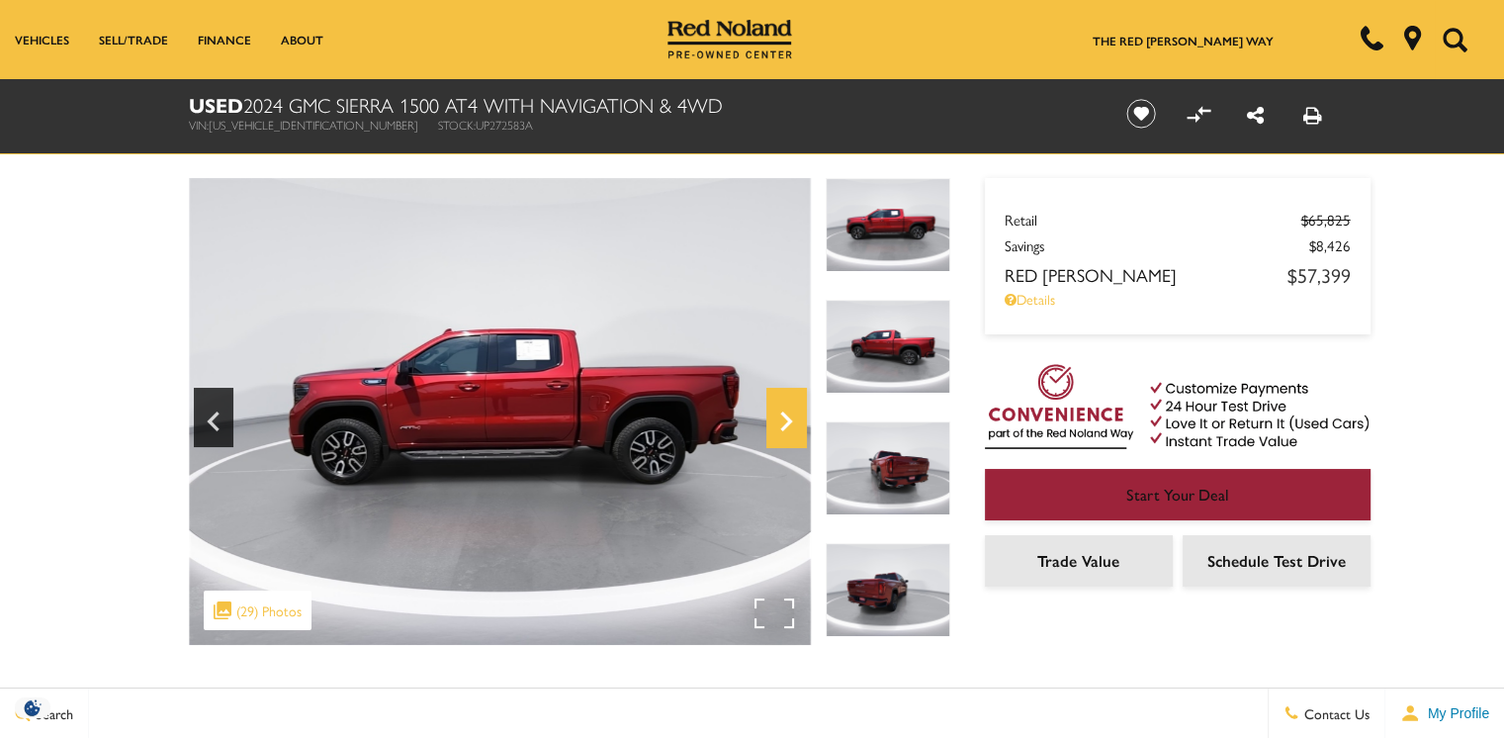
click at [791, 413] on icon "Next" at bounding box center [786, 421] width 40 height 47
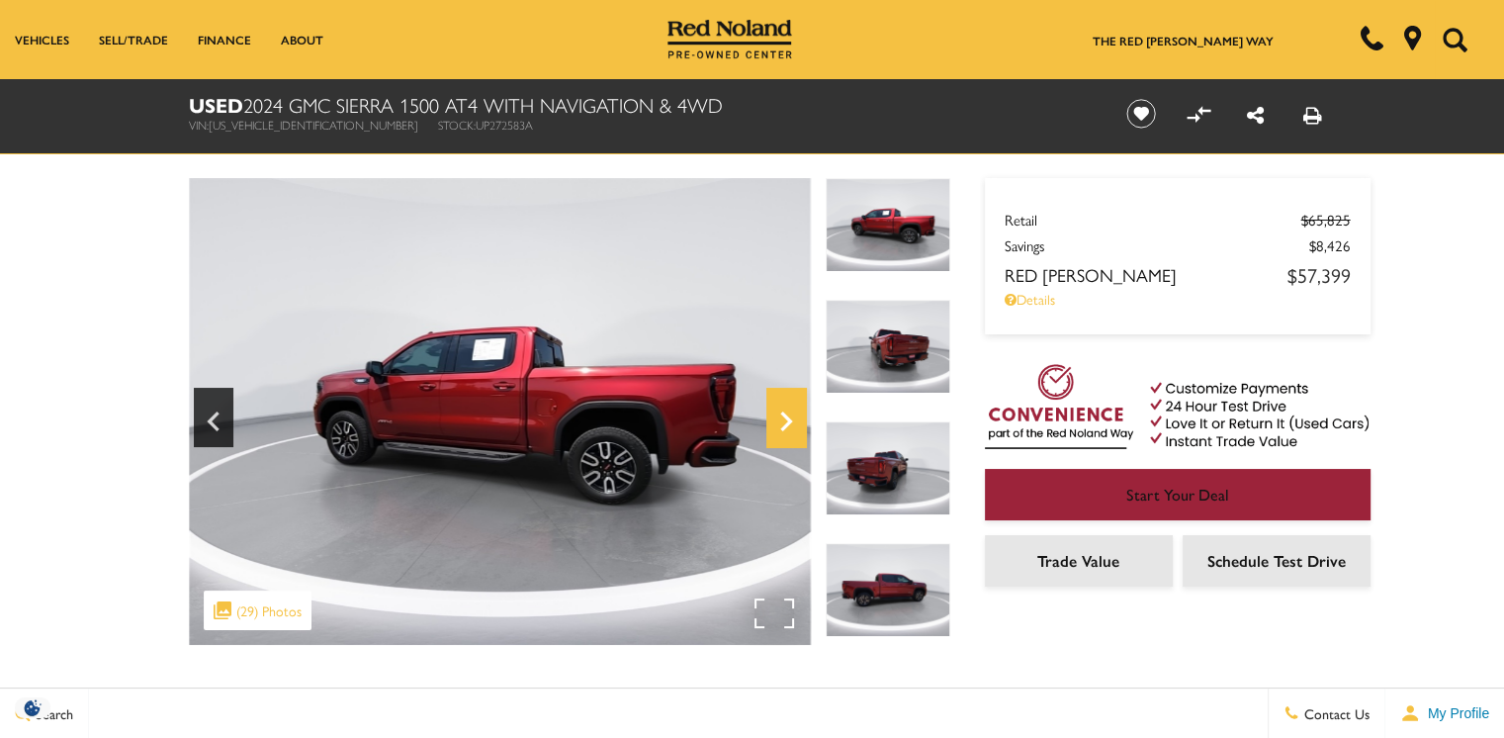
click at [791, 412] on icon "Next" at bounding box center [786, 421] width 40 height 47
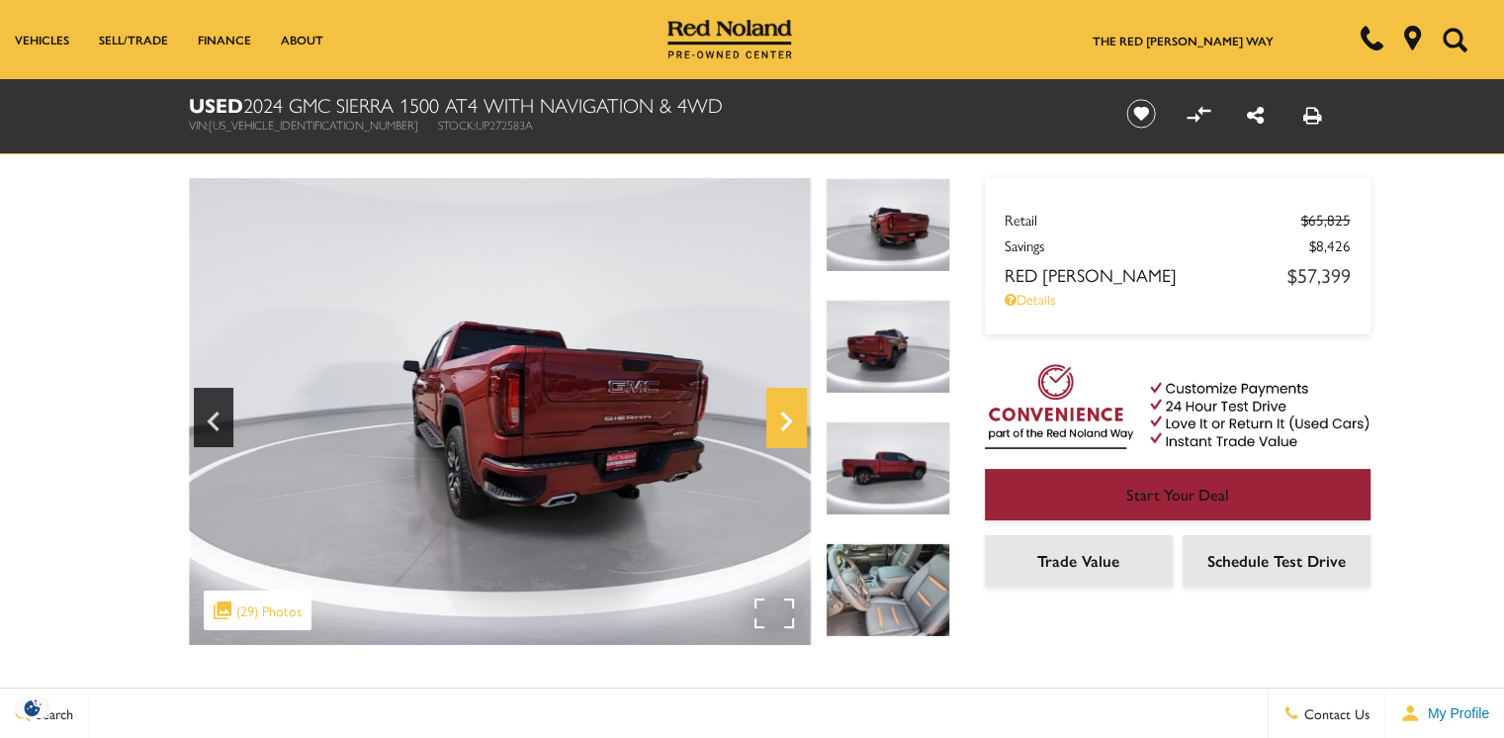
click at [791, 409] on icon "Next" at bounding box center [786, 421] width 40 height 47
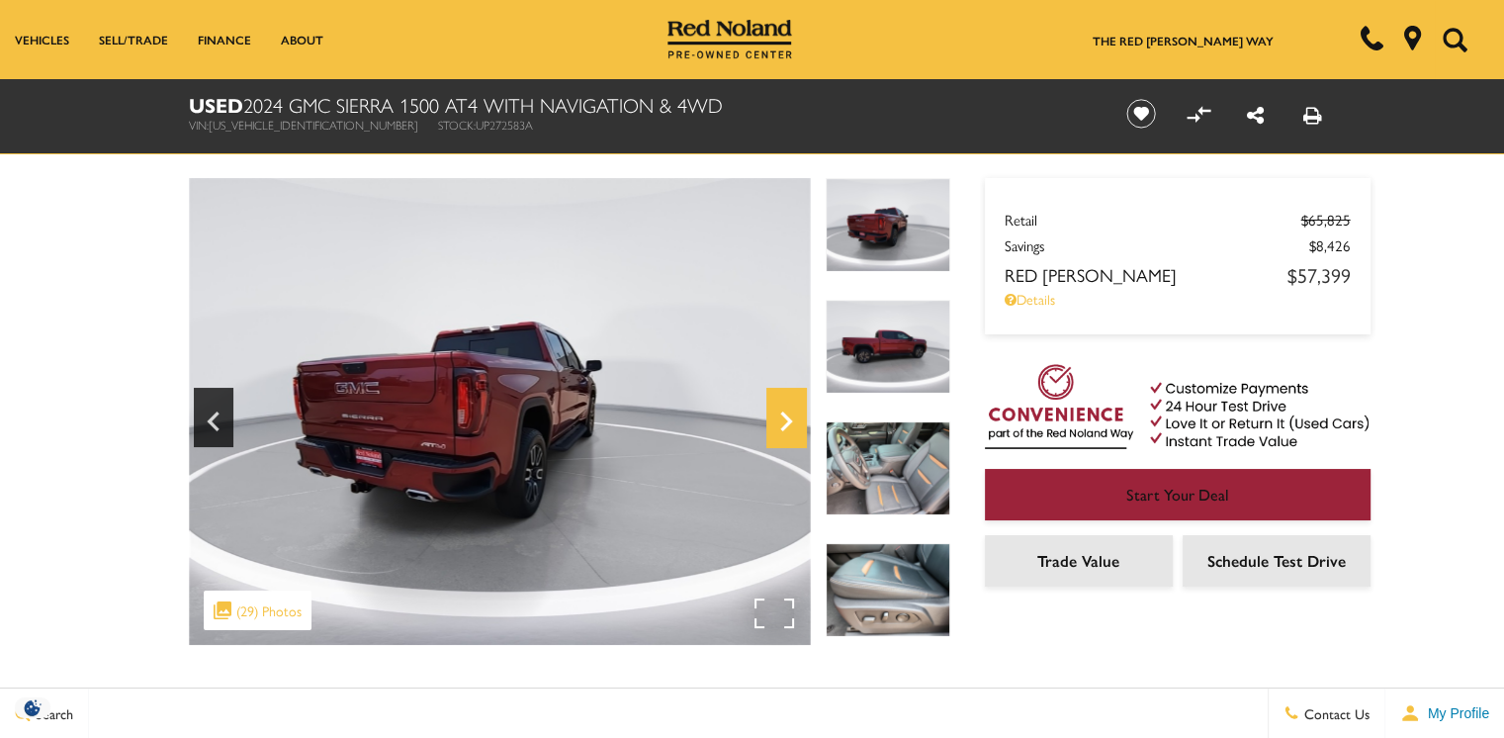
click at [791, 409] on icon "Next" at bounding box center [786, 421] width 40 height 47
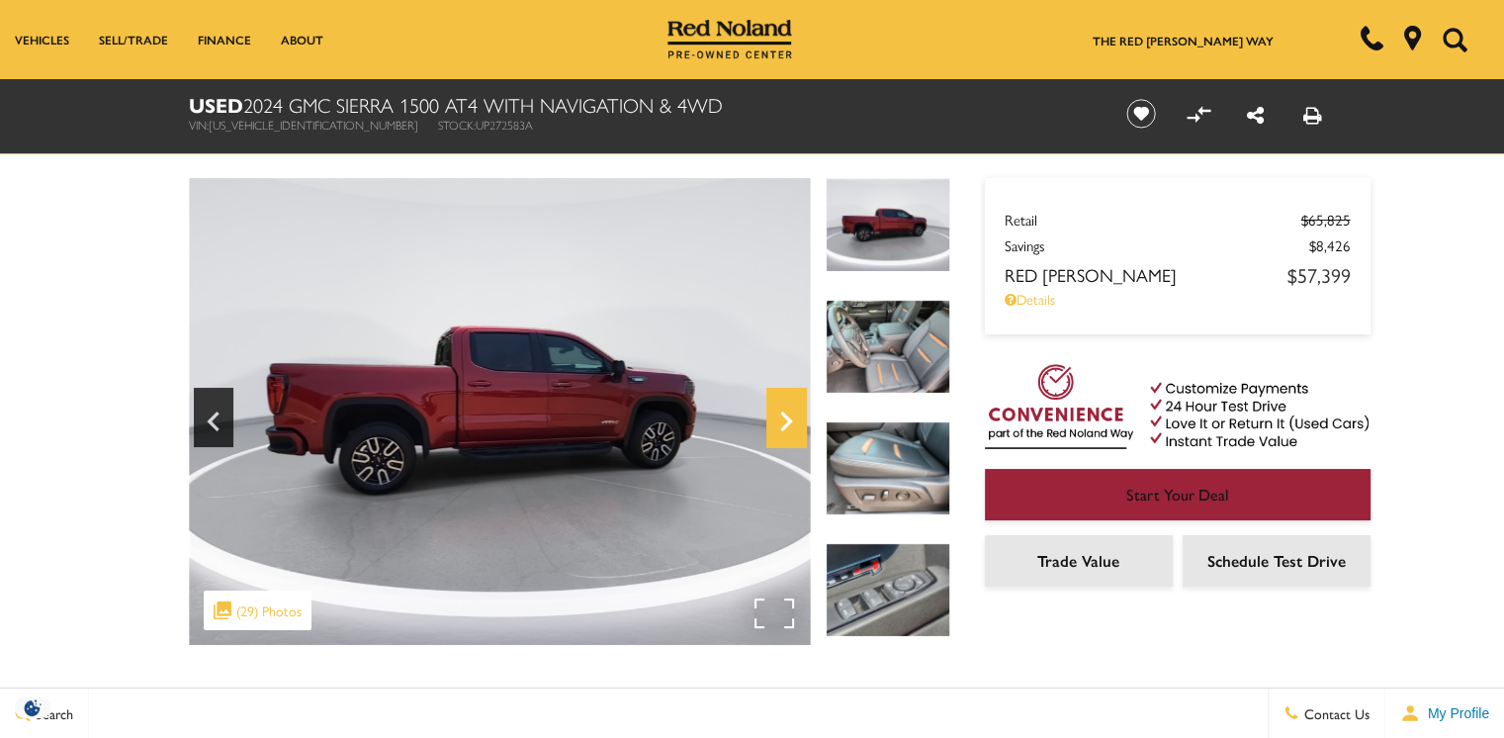
click at [791, 408] on icon "Next" at bounding box center [786, 421] width 40 height 47
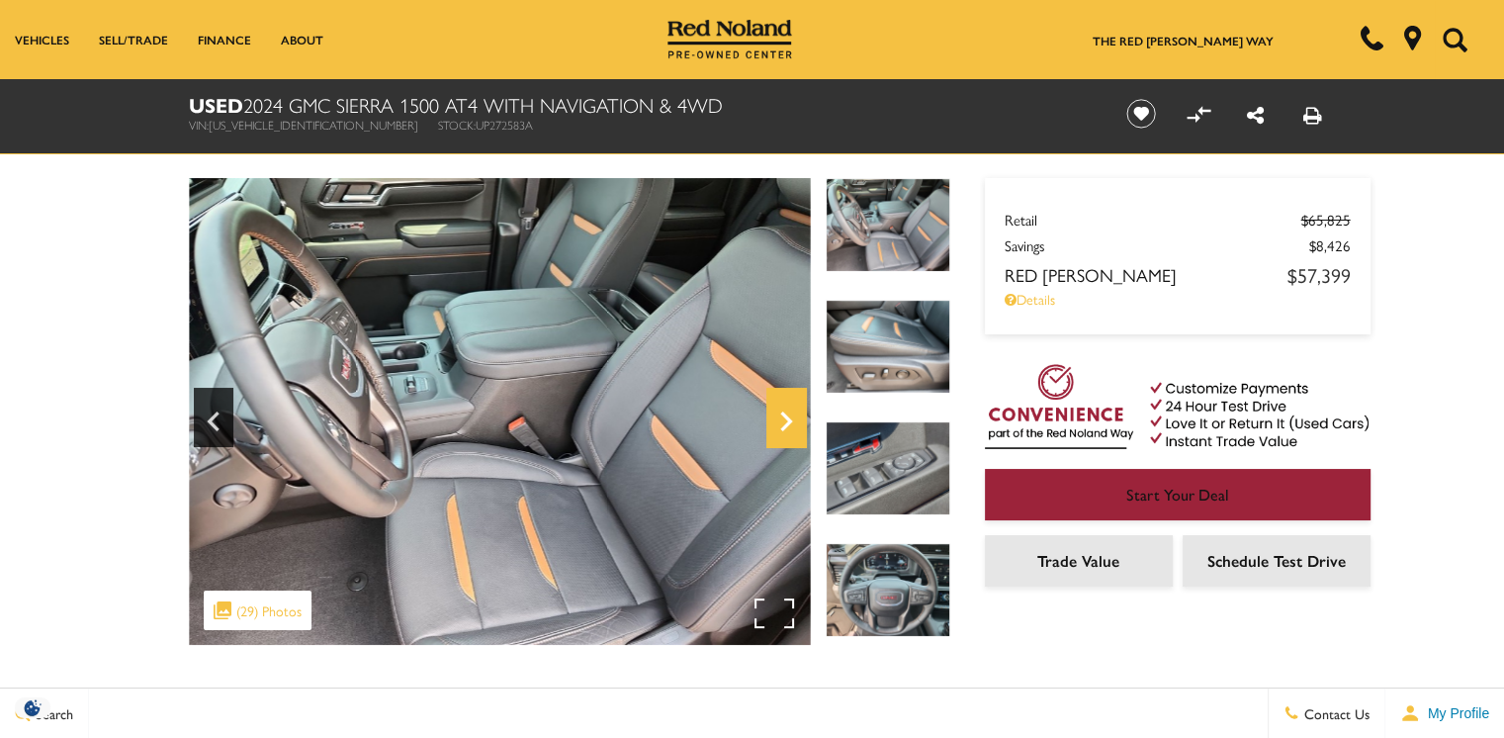
click at [789, 405] on icon "Next" at bounding box center [786, 421] width 40 height 47
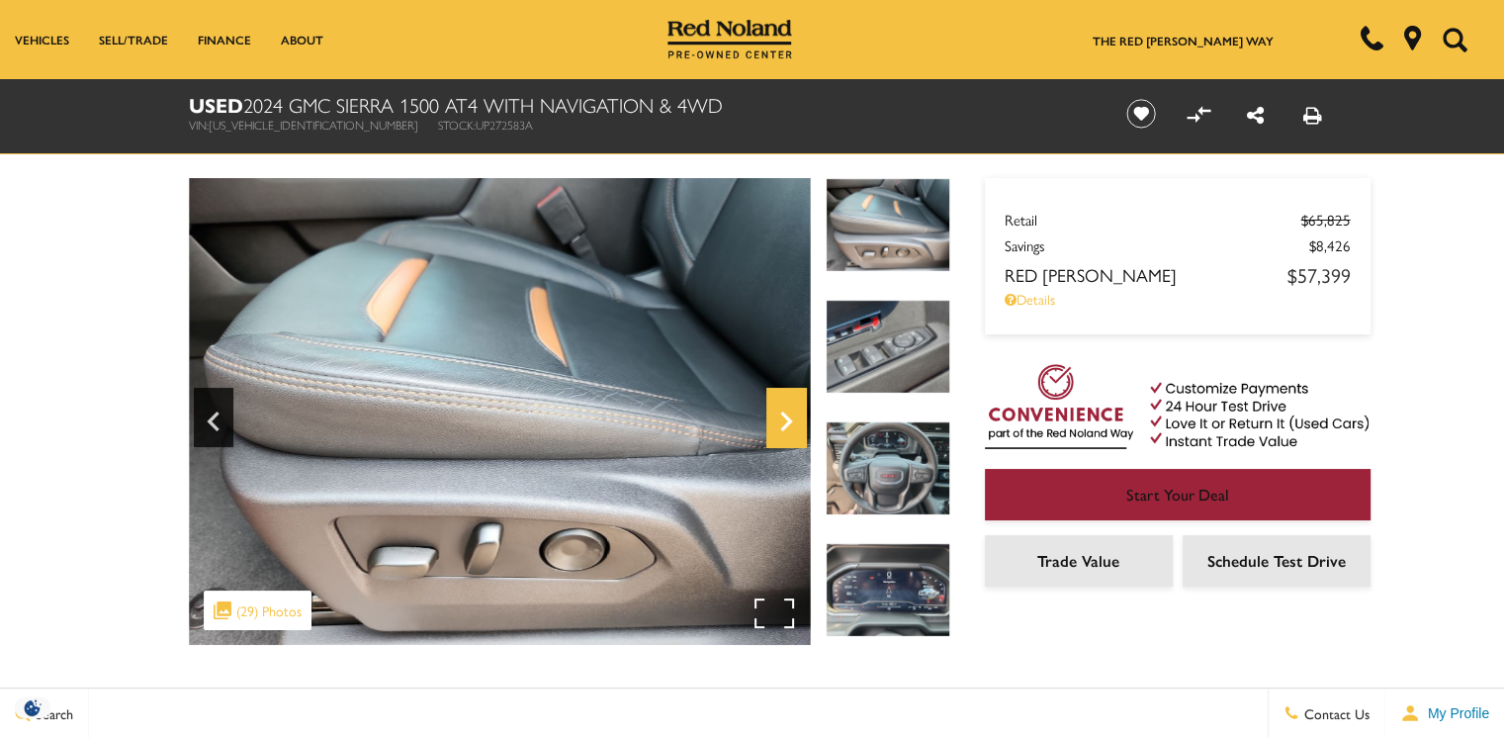
click at [788, 405] on icon "Next" at bounding box center [786, 421] width 40 height 47
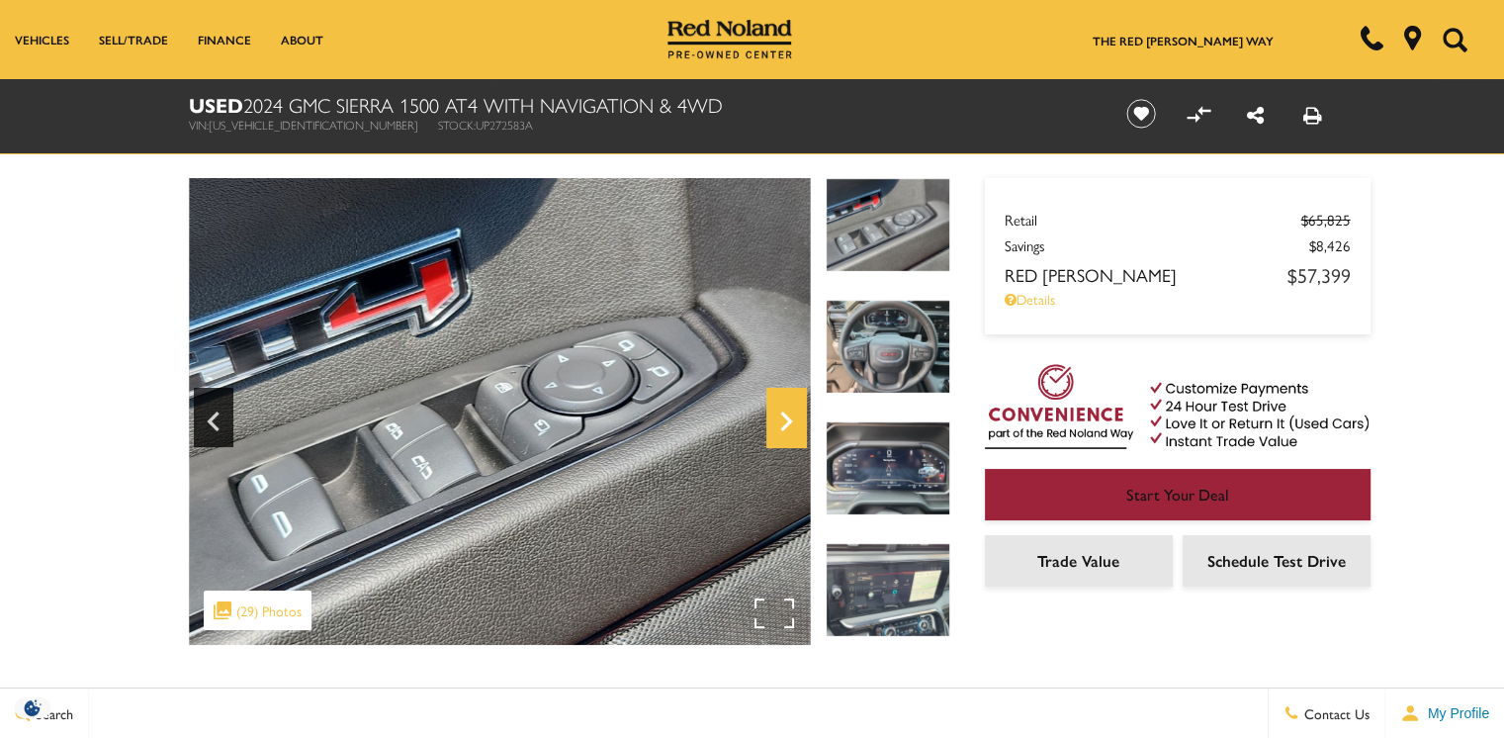
click at [787, 405] on icon "Next" at bounding box center [786, 421] width 40 height 47
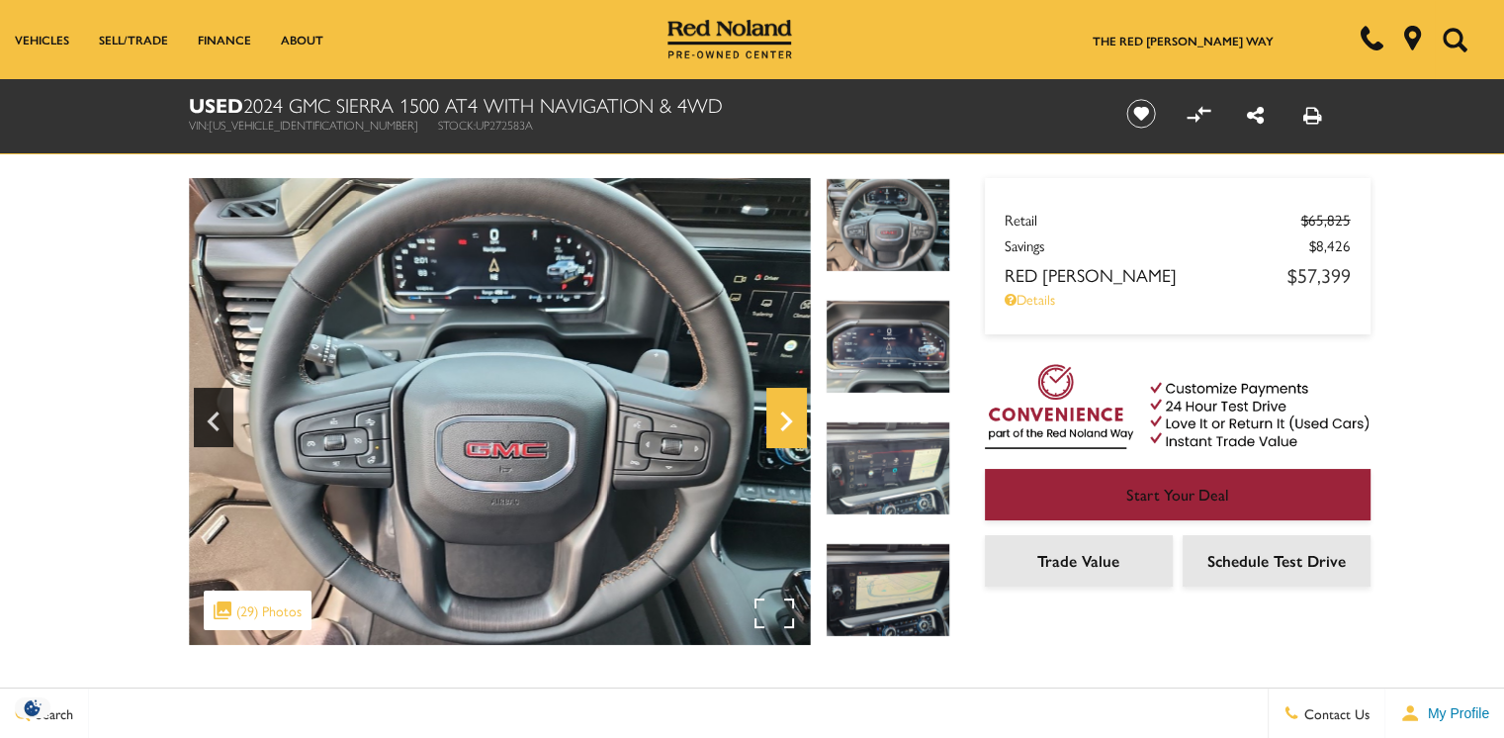
click at [787, 405] on icon "Next" at bounding box center [786, 421] width 40 height 47
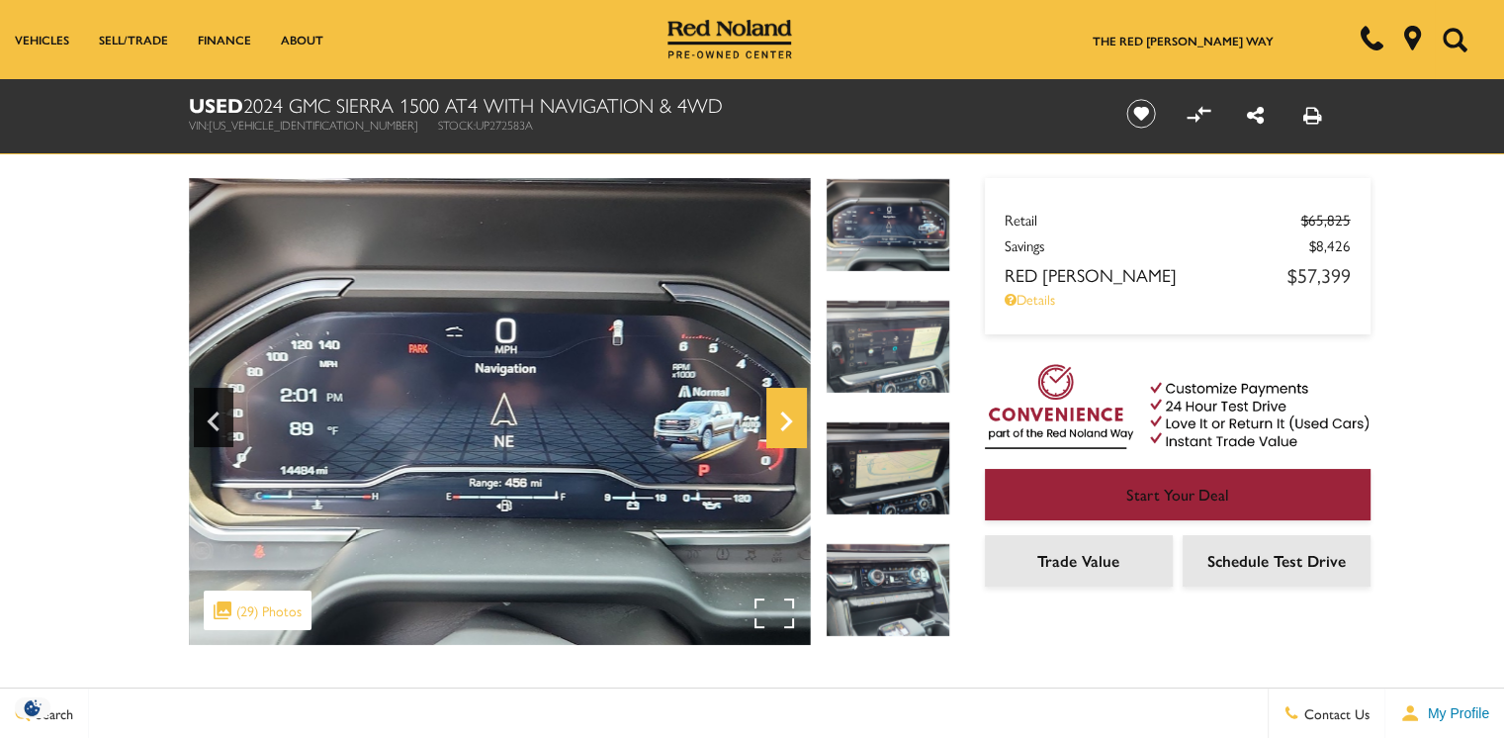
click at [785, 404] on icon "Next" at bounding box center [786, 421] width 40 height 47
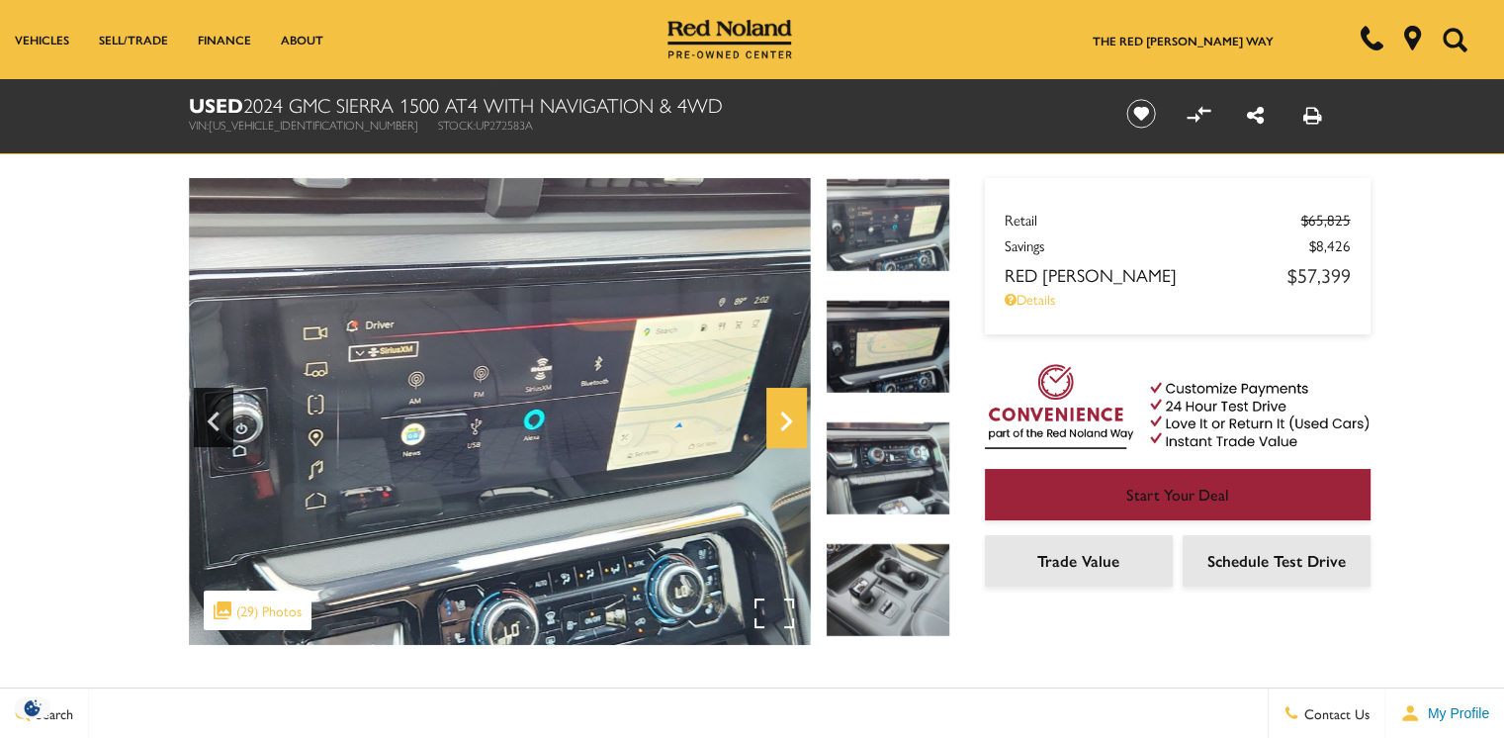
click at [783, 401] on icon "Next" at bounding box center [786, 421] width 40 height 47
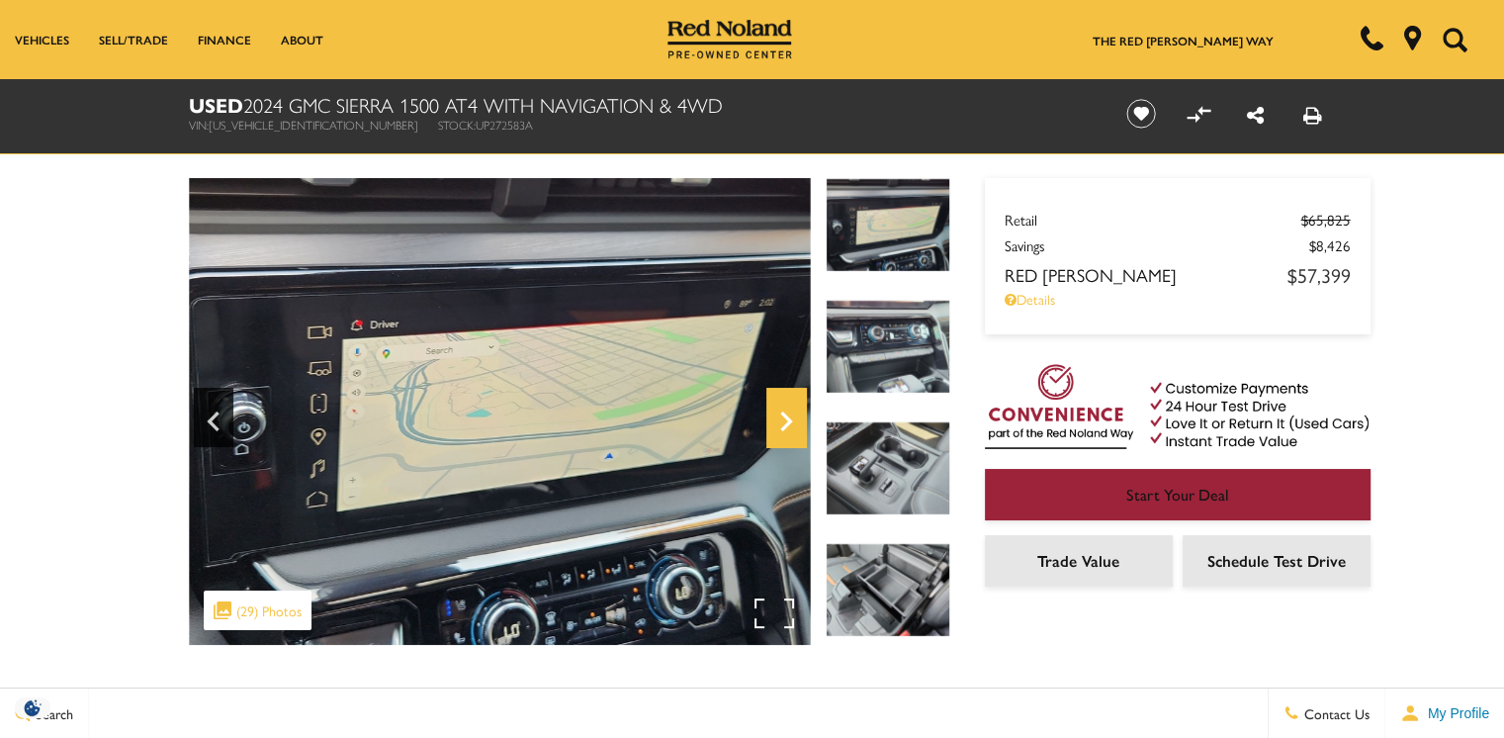
click at [781, 401] on icon "Next" at bounding box center [786, 421] width 40 height 47
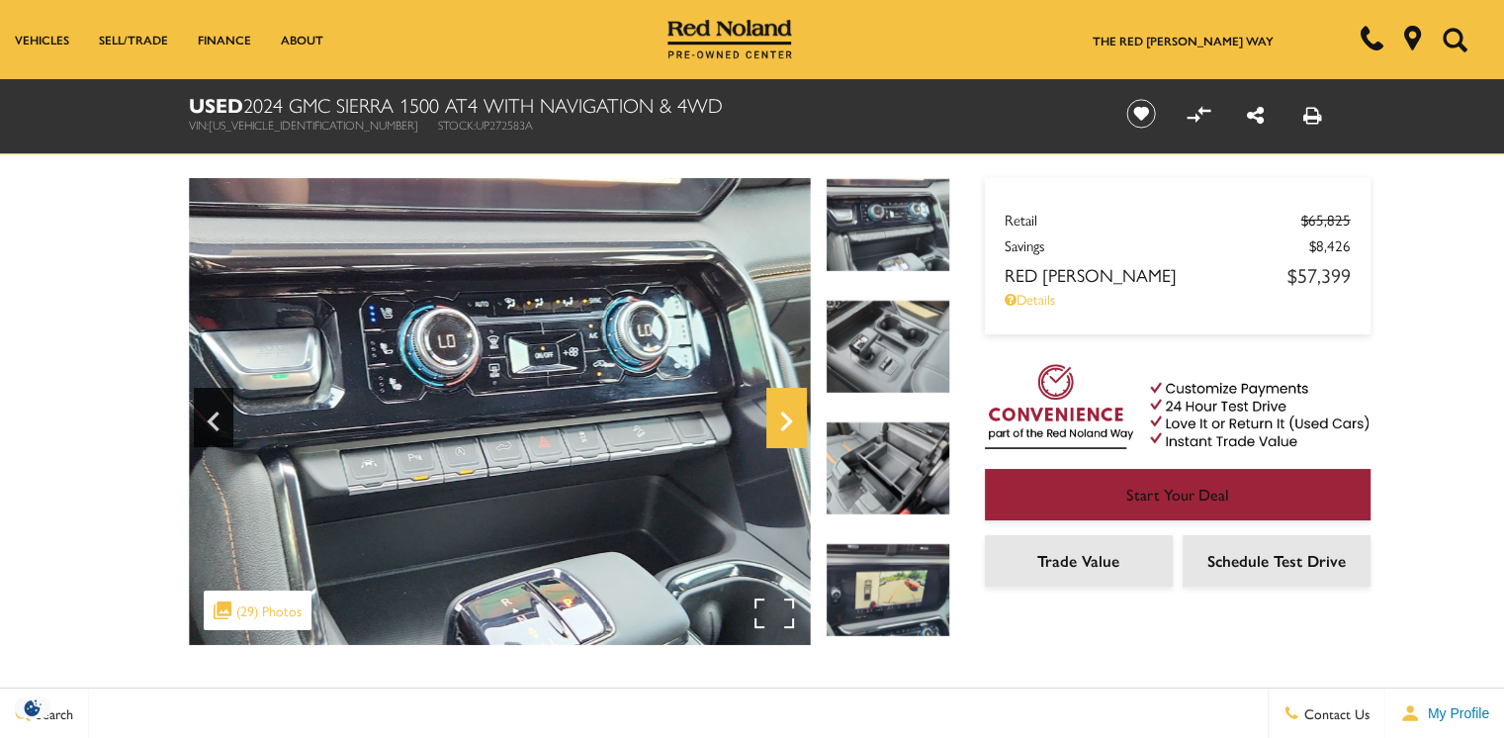
click at [779, 399] on icon "Next" at bounding box center [786, 421] width 40 height 47
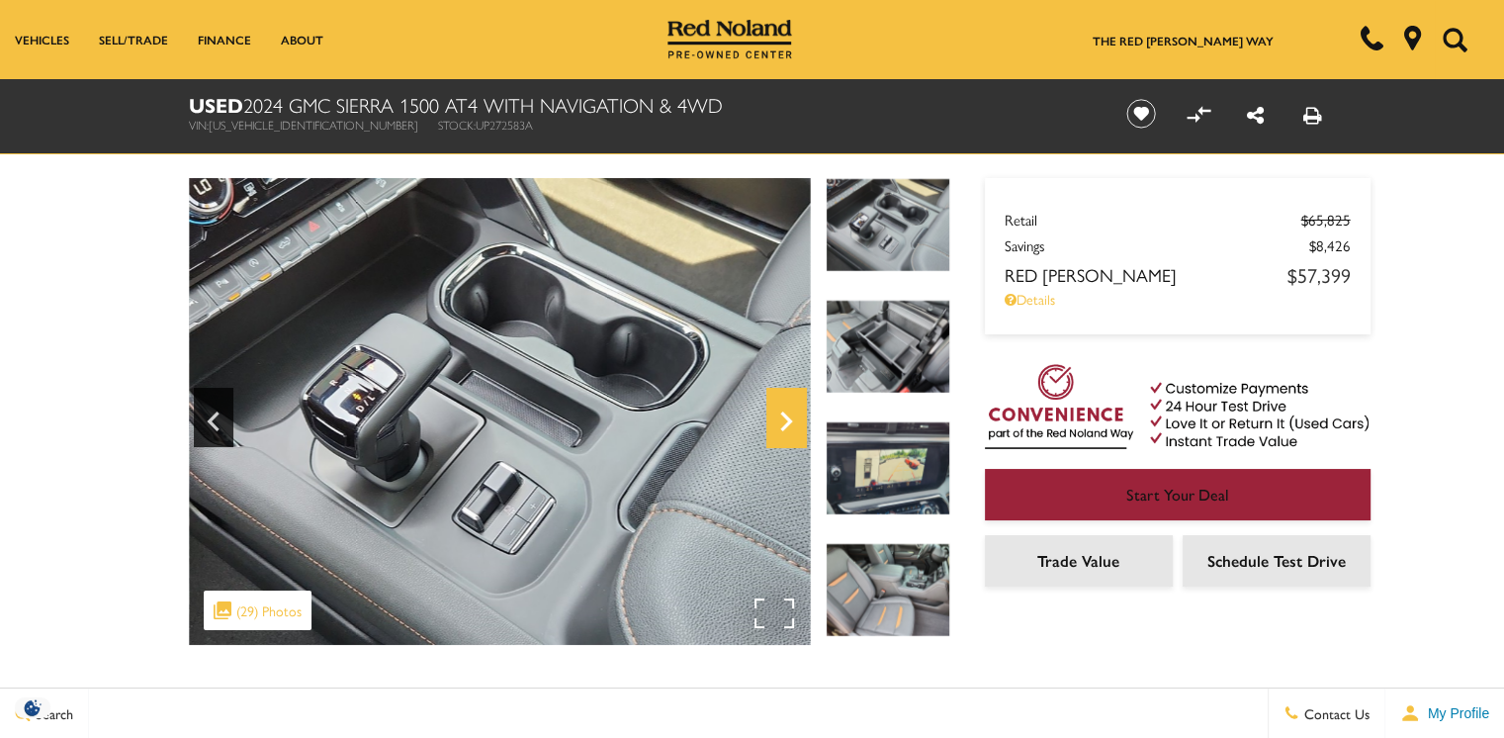
click at [776, 397] on div "Next" at bounding box center [786, 417] width 40 height 59
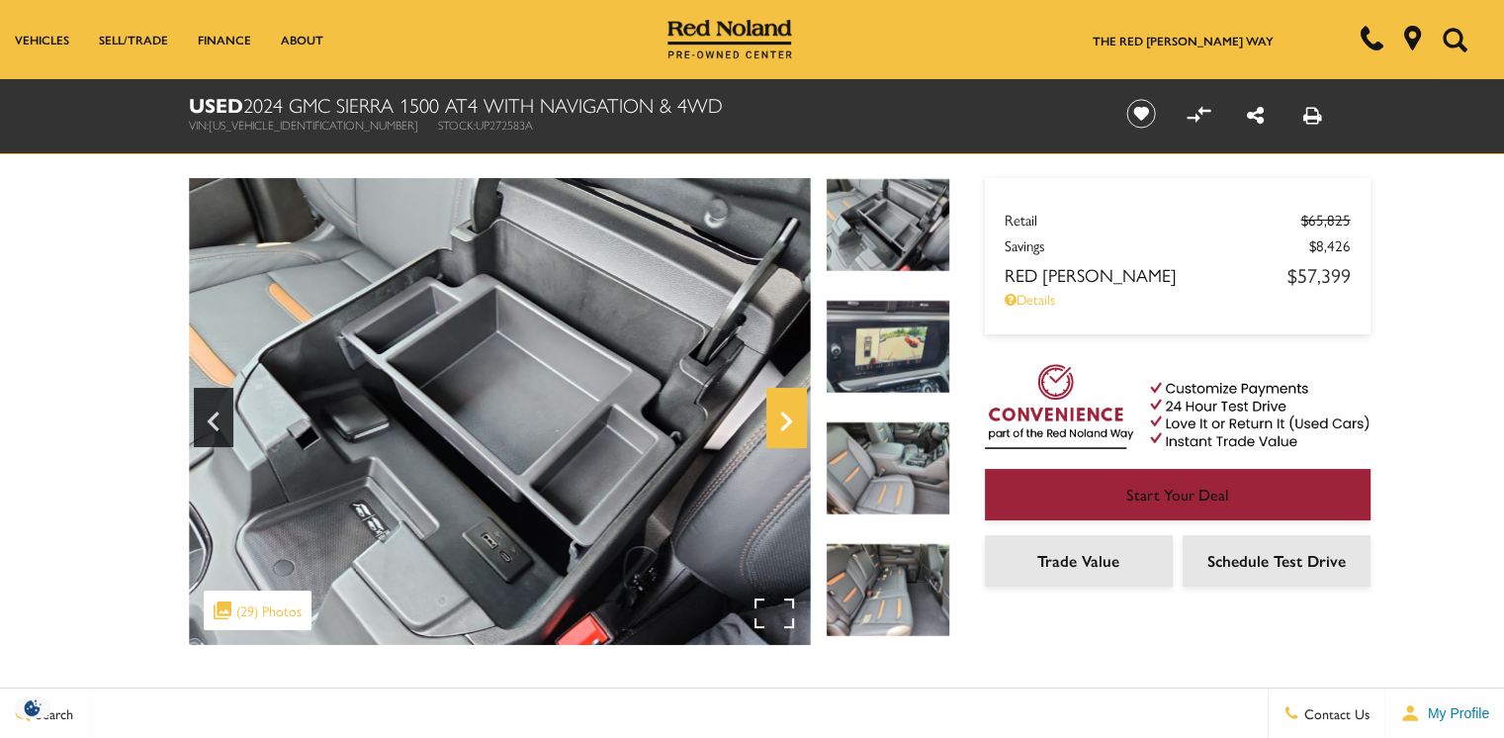
click at [773, 396] on div "Next" at bounding box center [786, 417] width 40 height 59
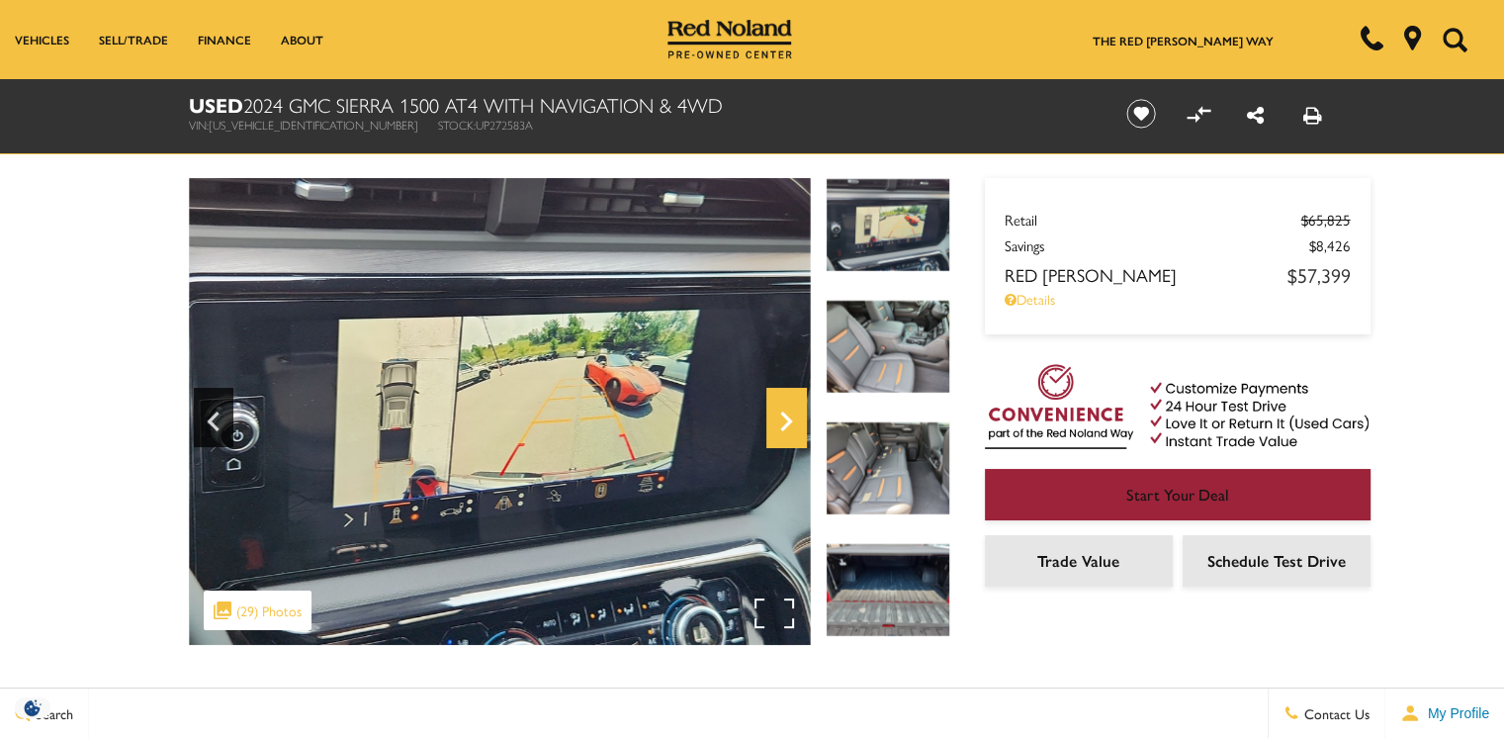
click at [772, 397] on div "Next" at bounding box center [786, 417] width 40 height 59
